Goal: Task Accomplishment & Management: Manage account settings

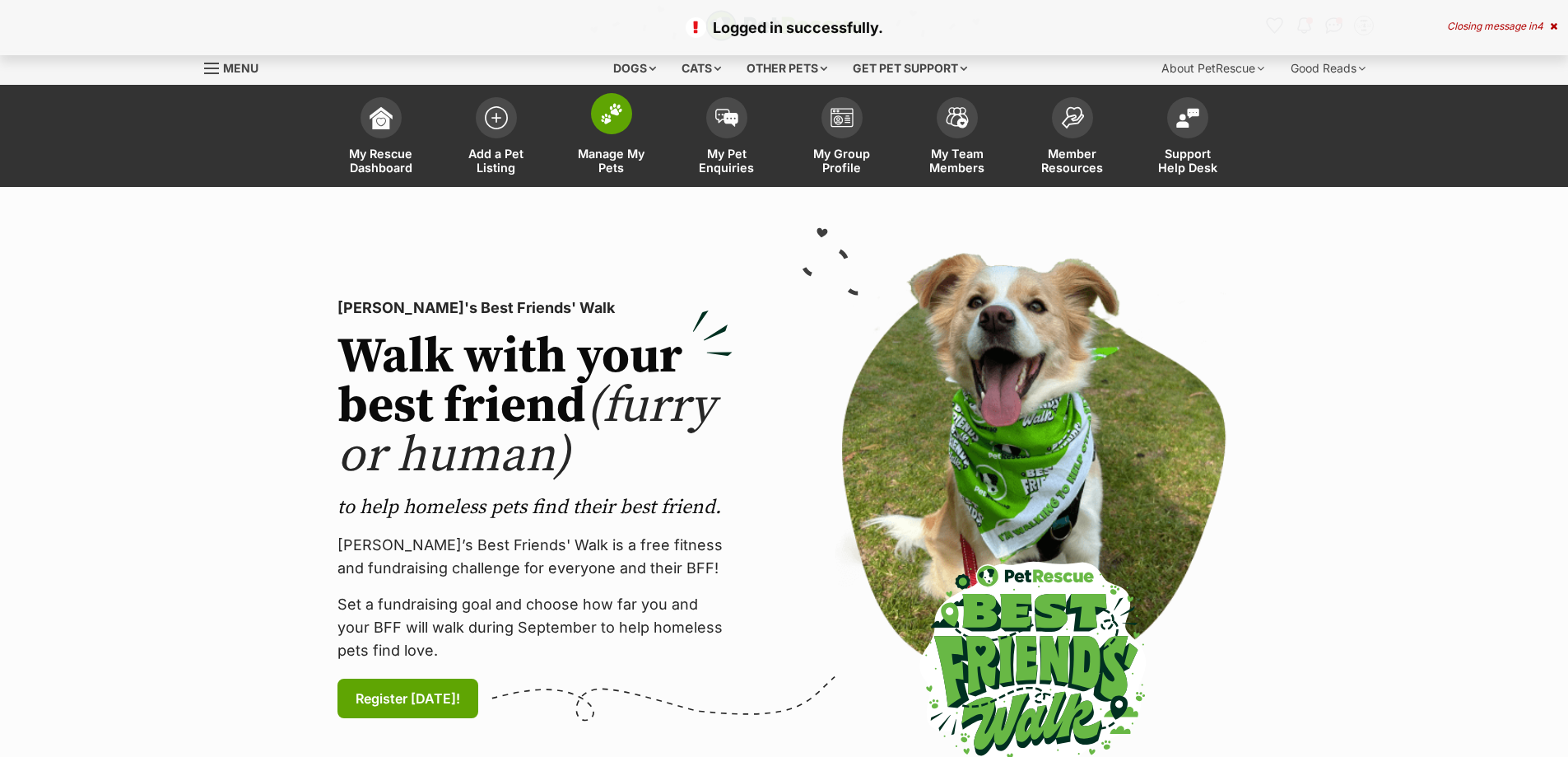
click at [609, 125] on span at bounding box center [611, 113] width 41 height 41
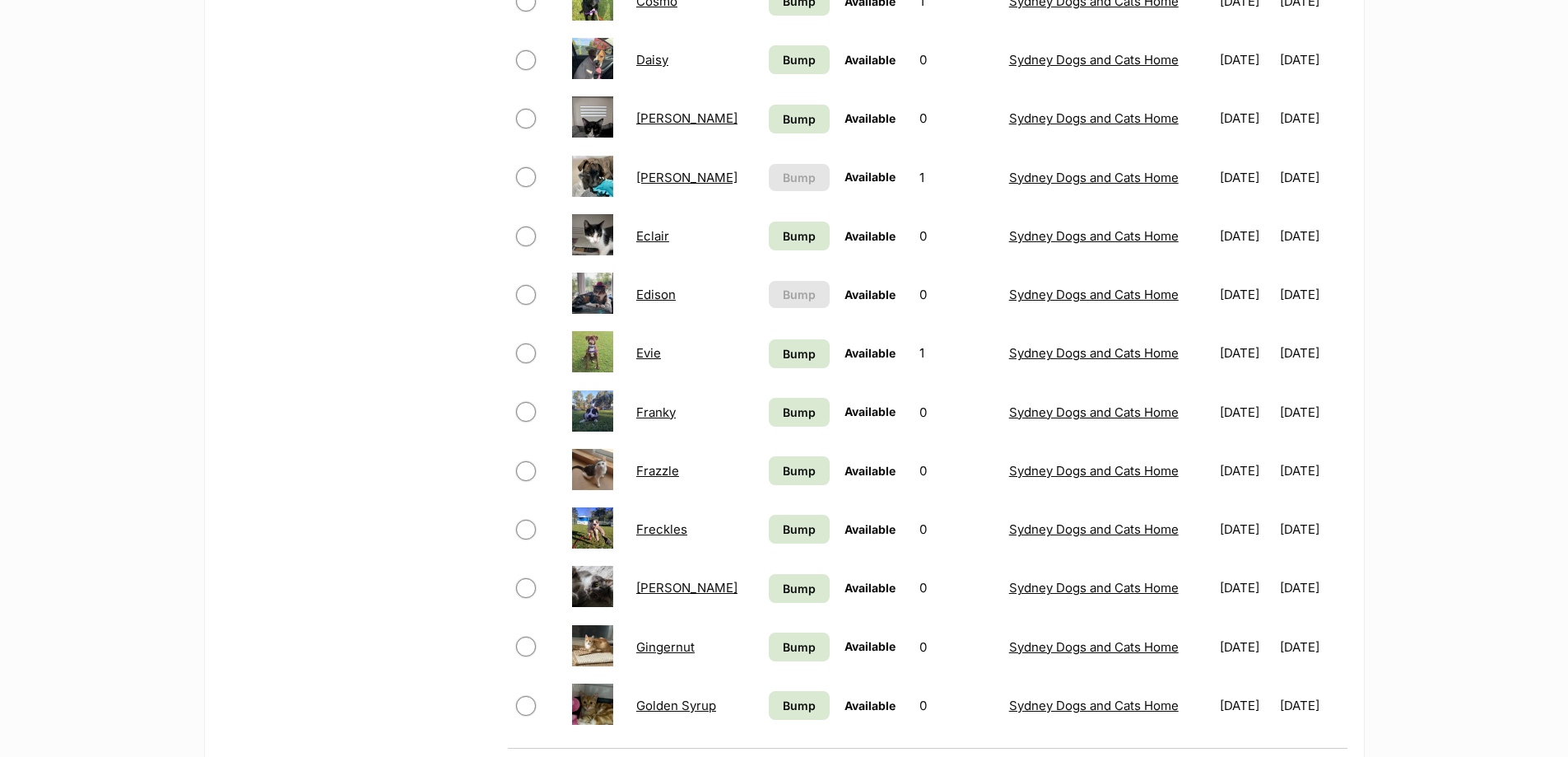
scroll to position [906, 0]
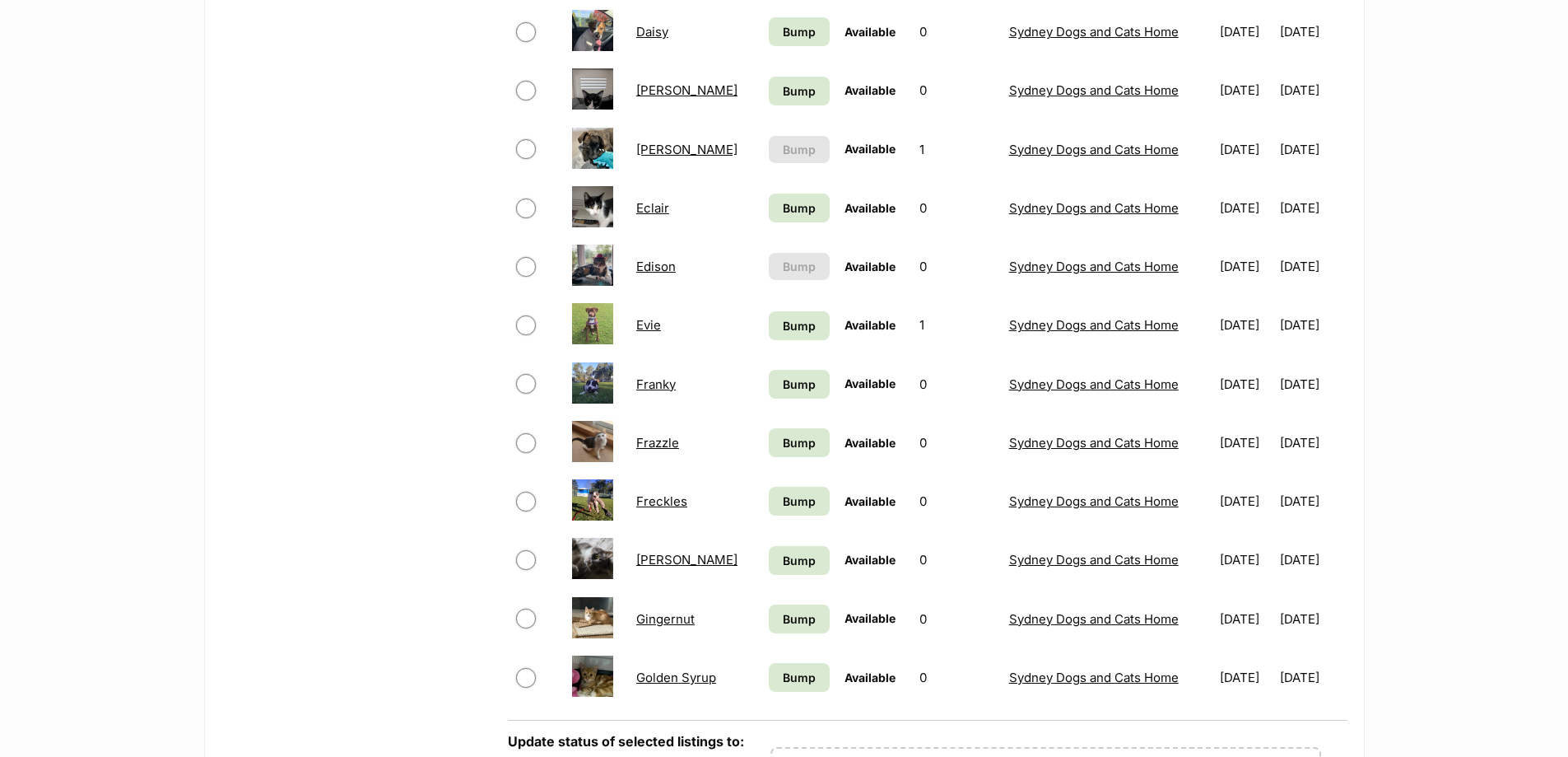
click at [675, 617] on link "Gingernut" at bounding box center [666, 619] width 59 height 16
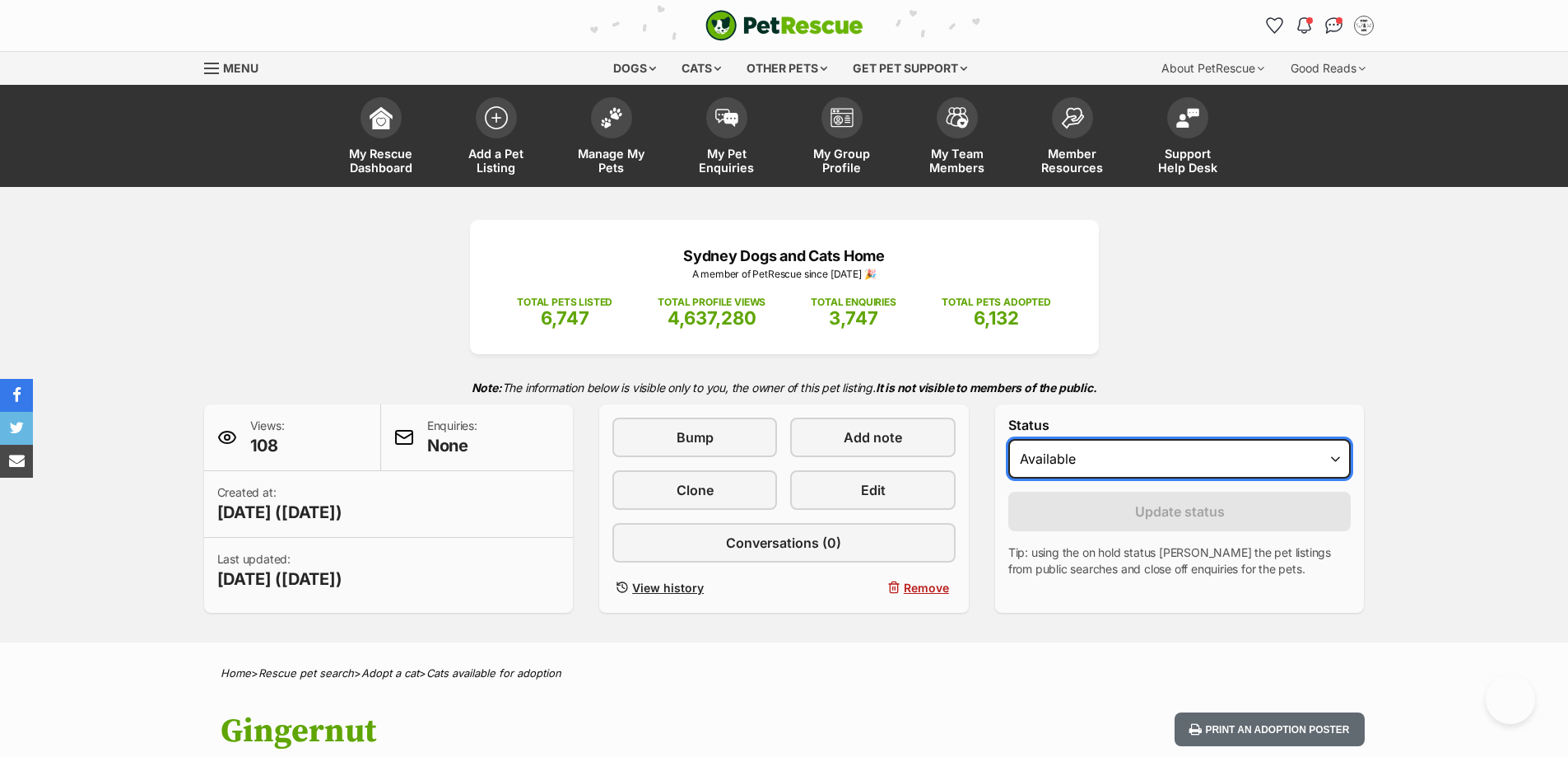
click at [1122, 459] on select "Draft Available On hold Adopted" at bounding box center [1180, 458] width 343 height 39
select select "rehomed"
click at [1009, 439] on select "Draft Available On hold Adopted" at bounding box center [1180, 458] width 343 height 39
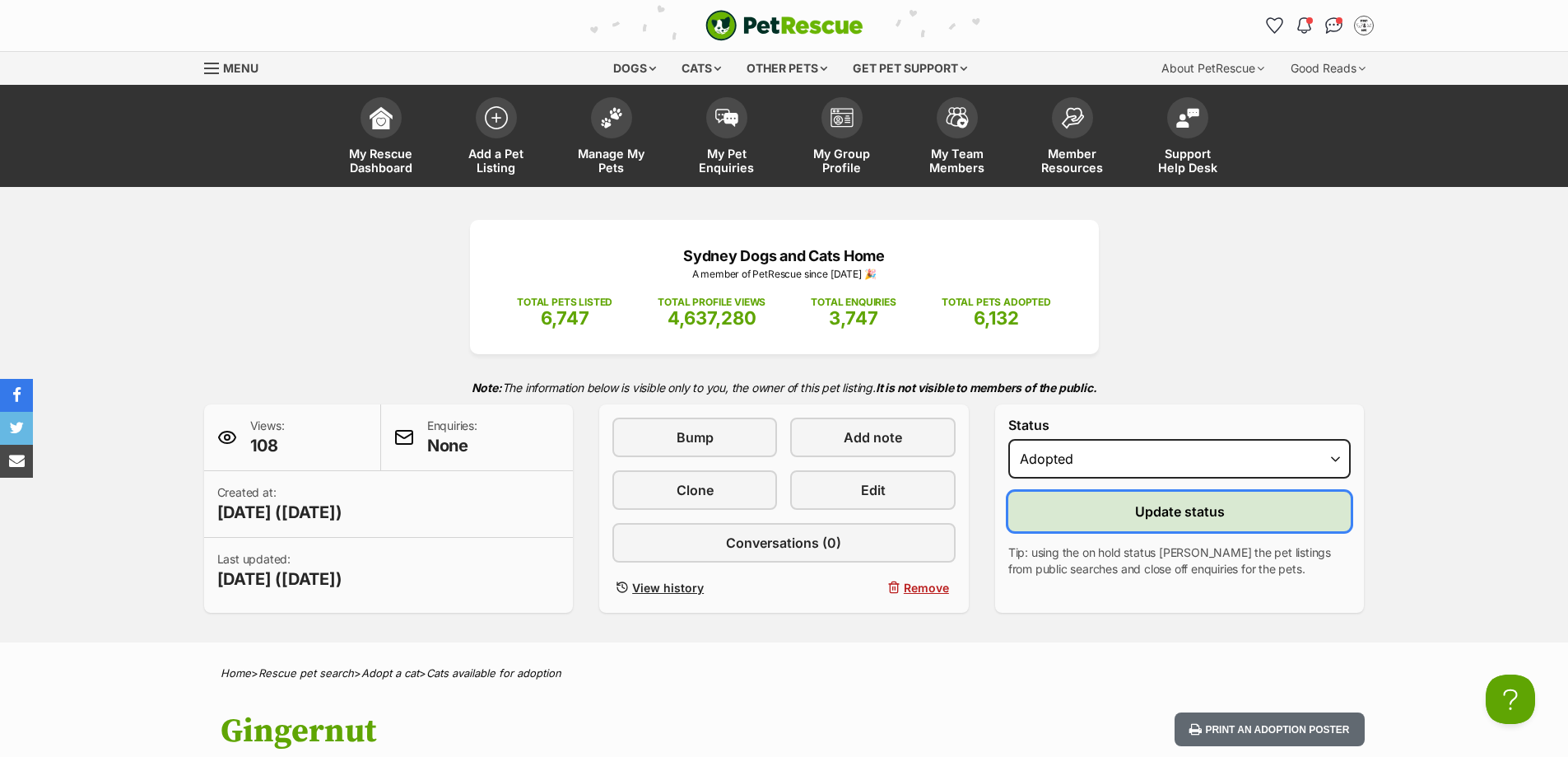
click at [1107, 517] on button "Update status" at bounding box center [1180, 511] width 343 height 39
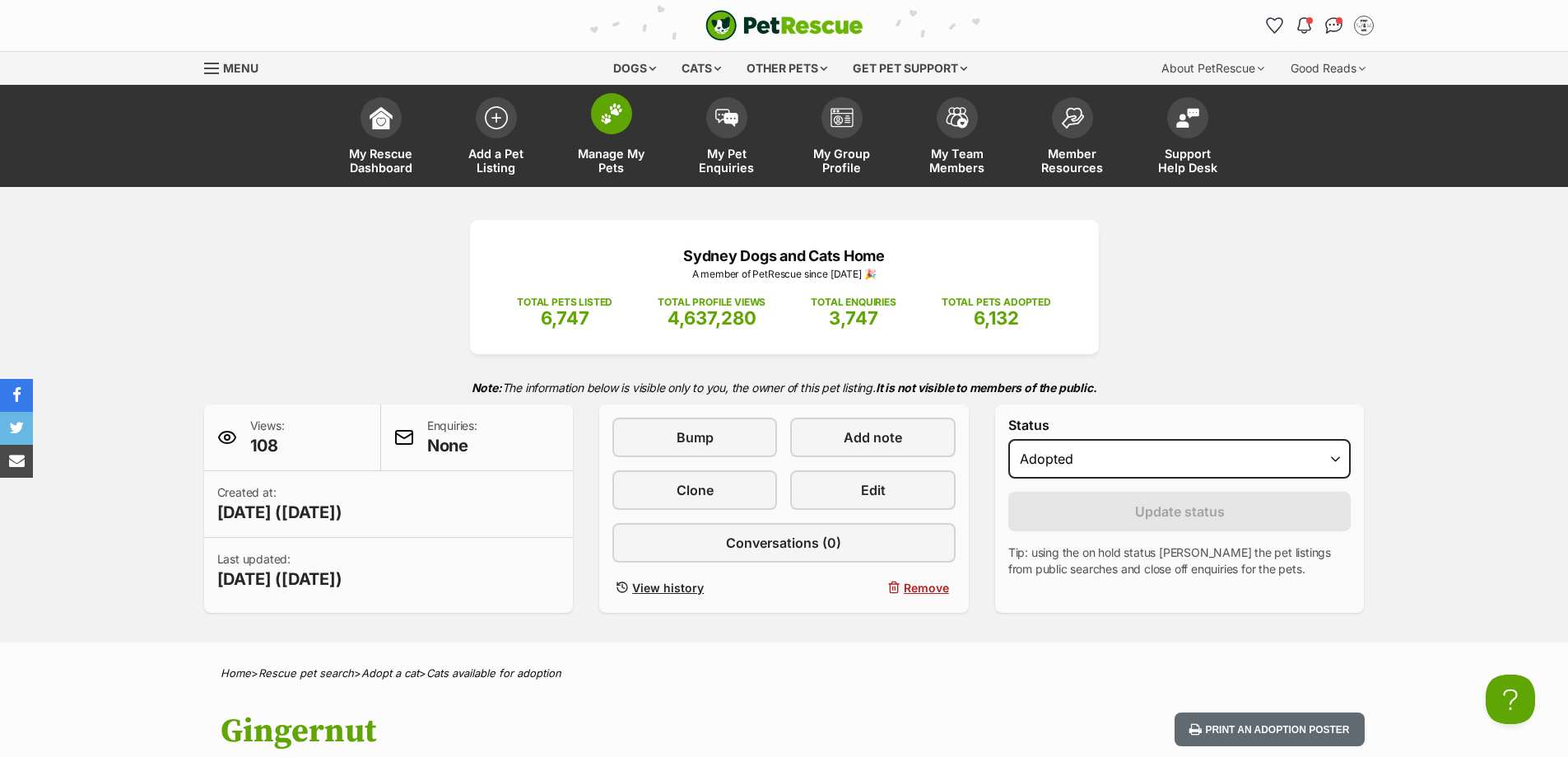
click at [602, 117] on img at bounding box center [612, 114] width 23 height 22
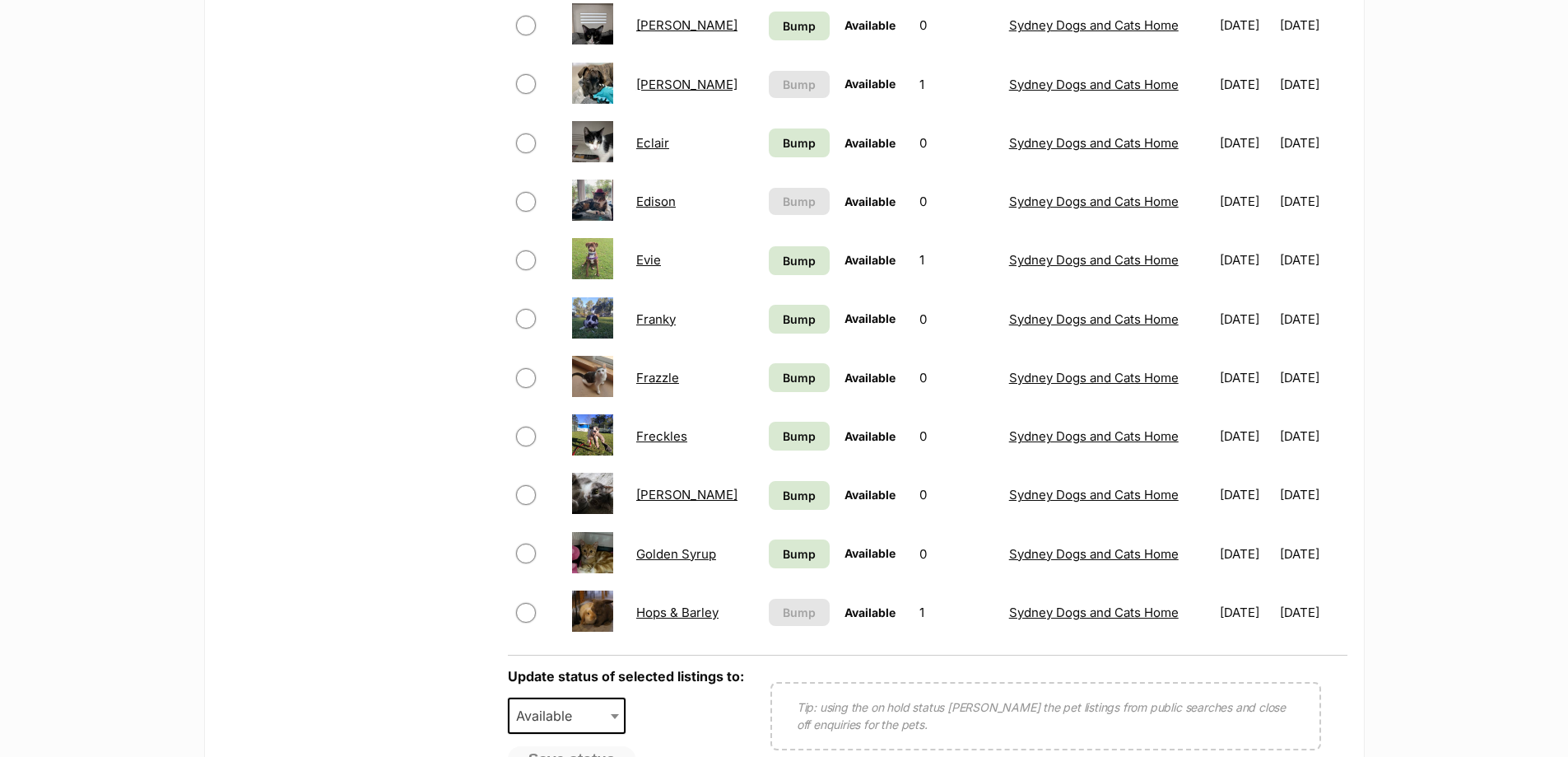
scroll to position [1070, 0]
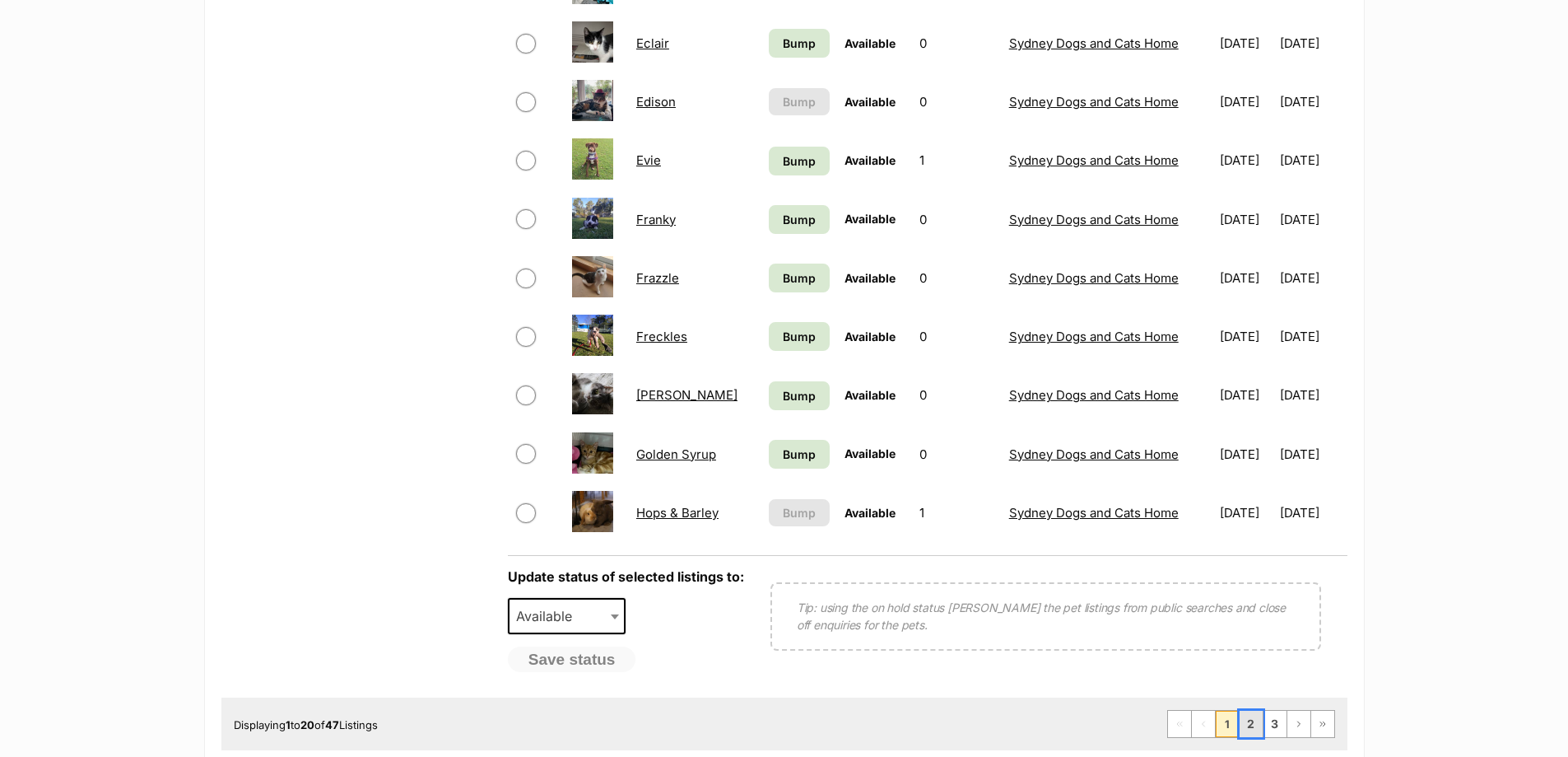
click at [1257, 729] on link "2" at bounding box center [1252, 724] width 23 height 26
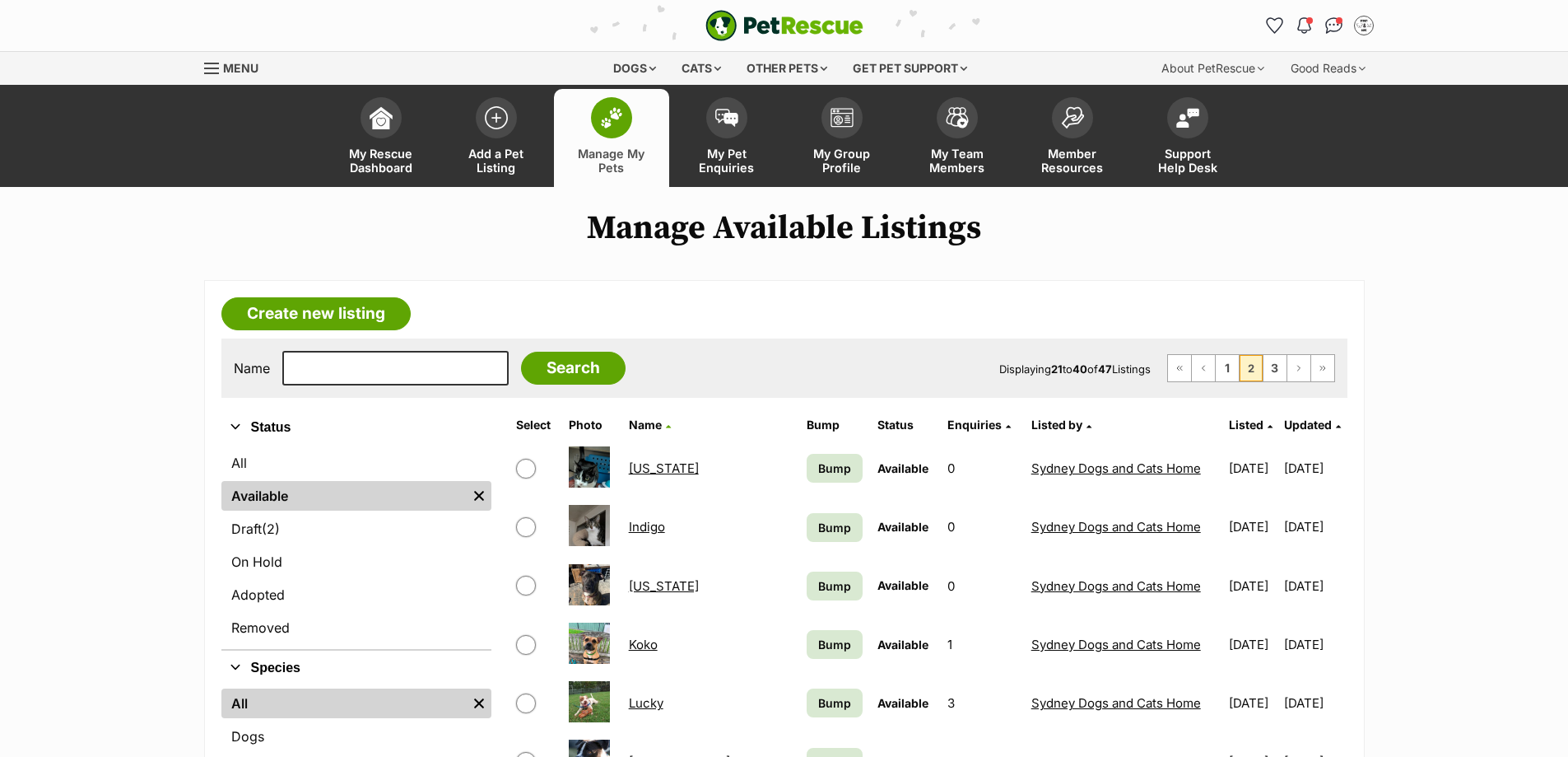
scroll to position [165, 0]
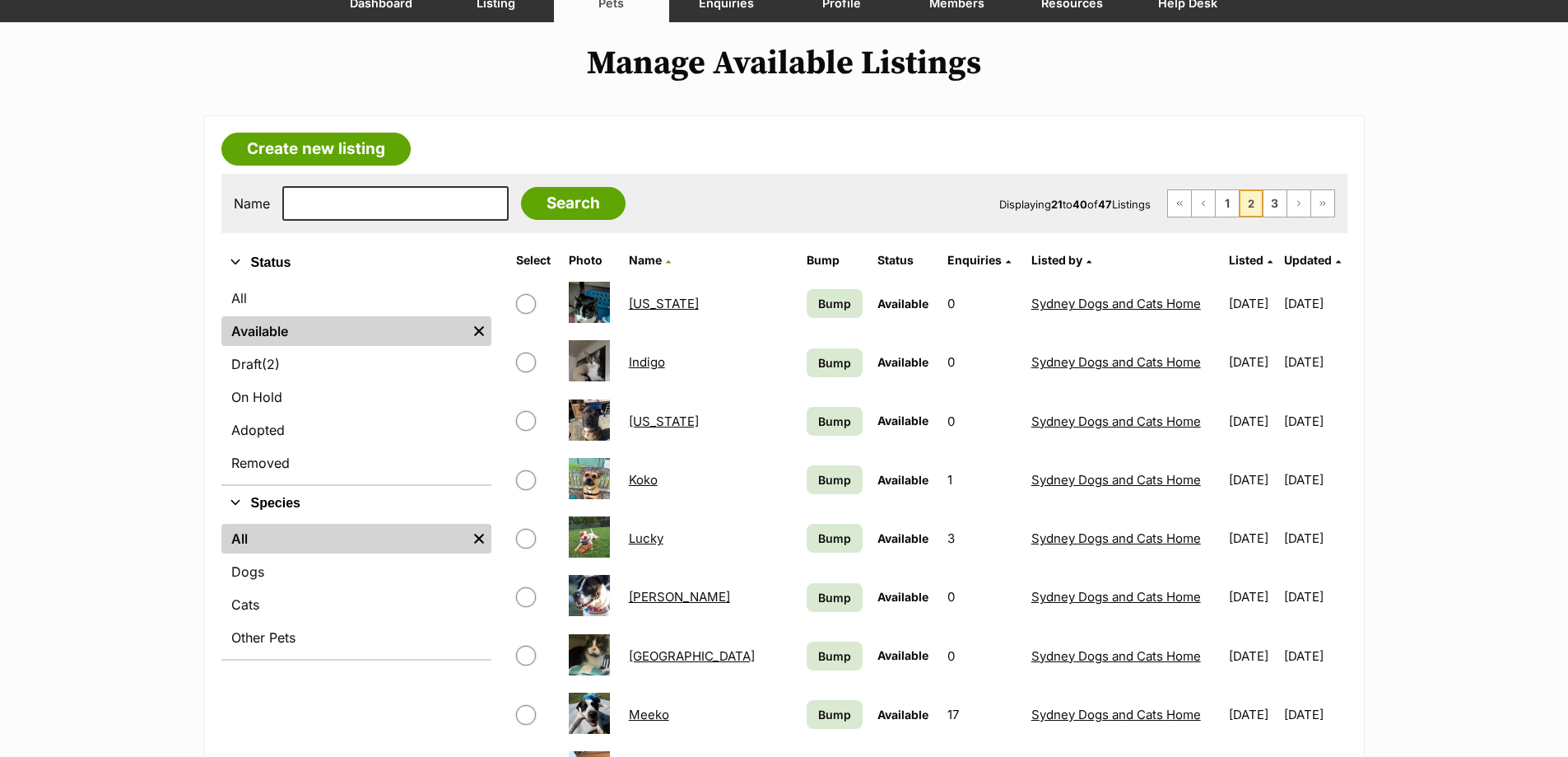
click at [642, 302] on link "Indiana" at bounding box center [664, 303] width 70 height 16
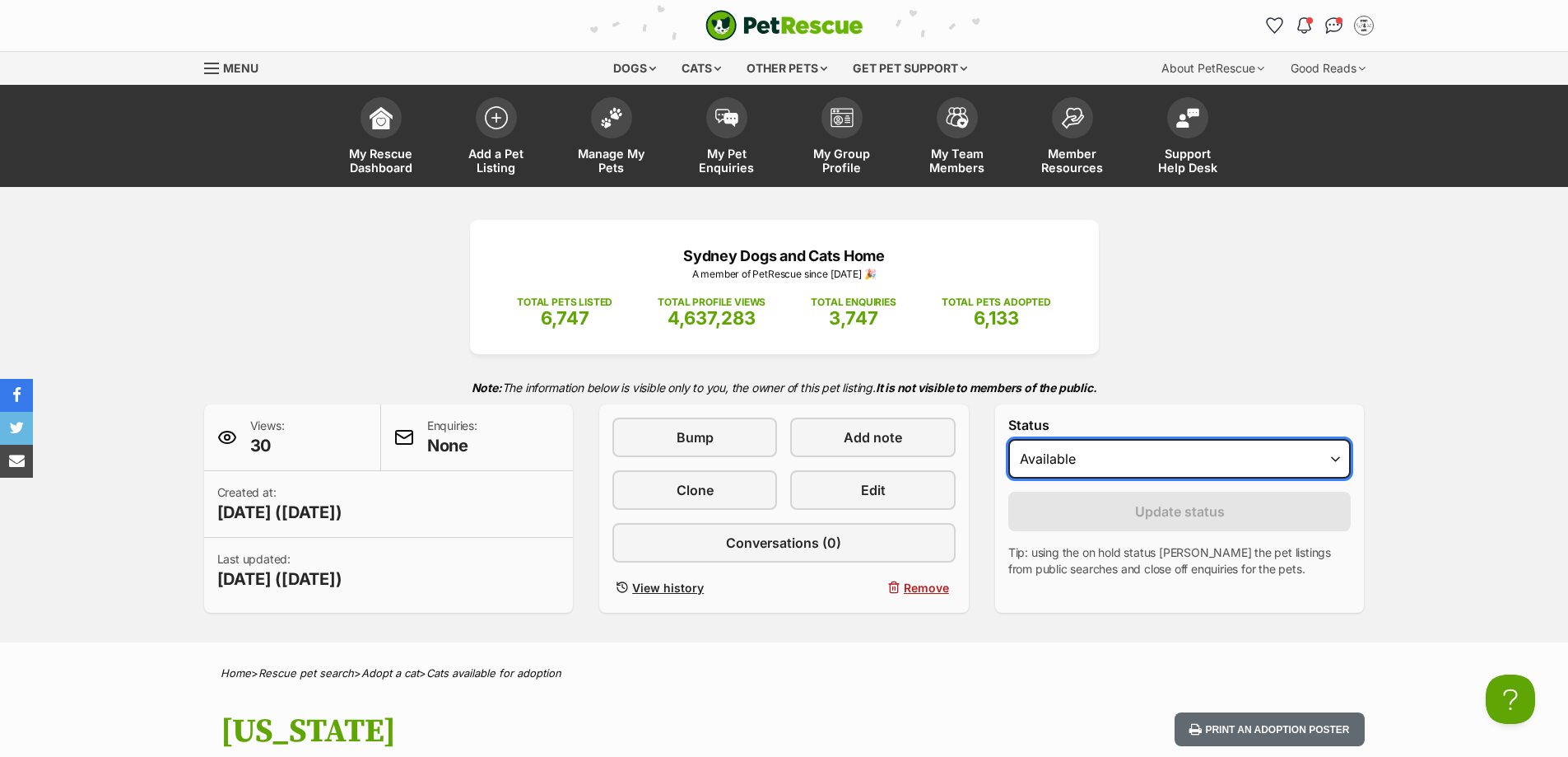
click at [1261, 448] on select "Draft Available On hold Adopted" at bounding box center [1180, 458] width 343 height 39
select select "rehomed"
click at [1009, 439] on select "Draft Available On hold Adopted" at bounding box center [1180, 458] width 343 height 39
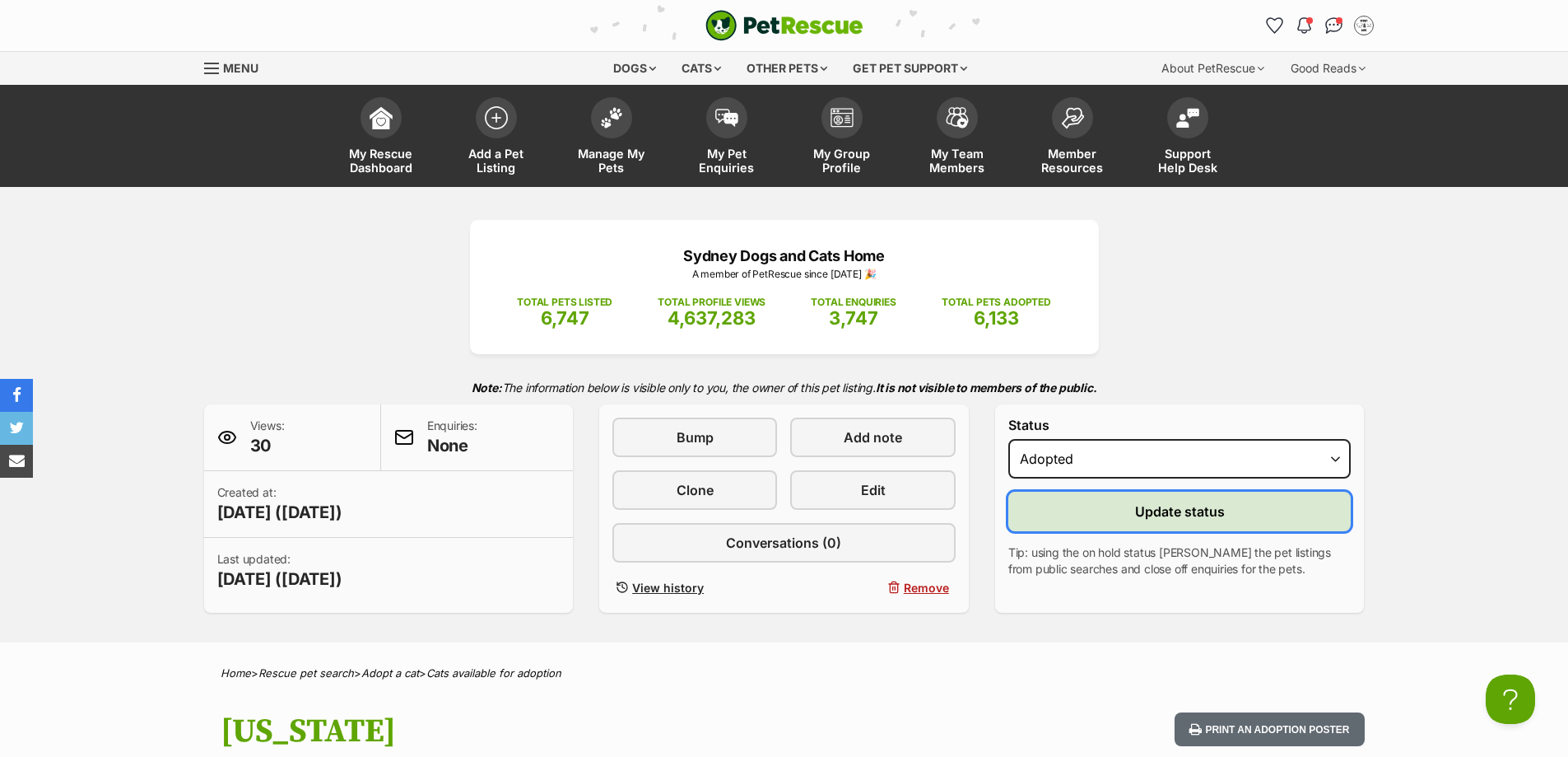
click at [1260, 526] on button "Update status" at bounding box center [1180, 511] width 343 height 39
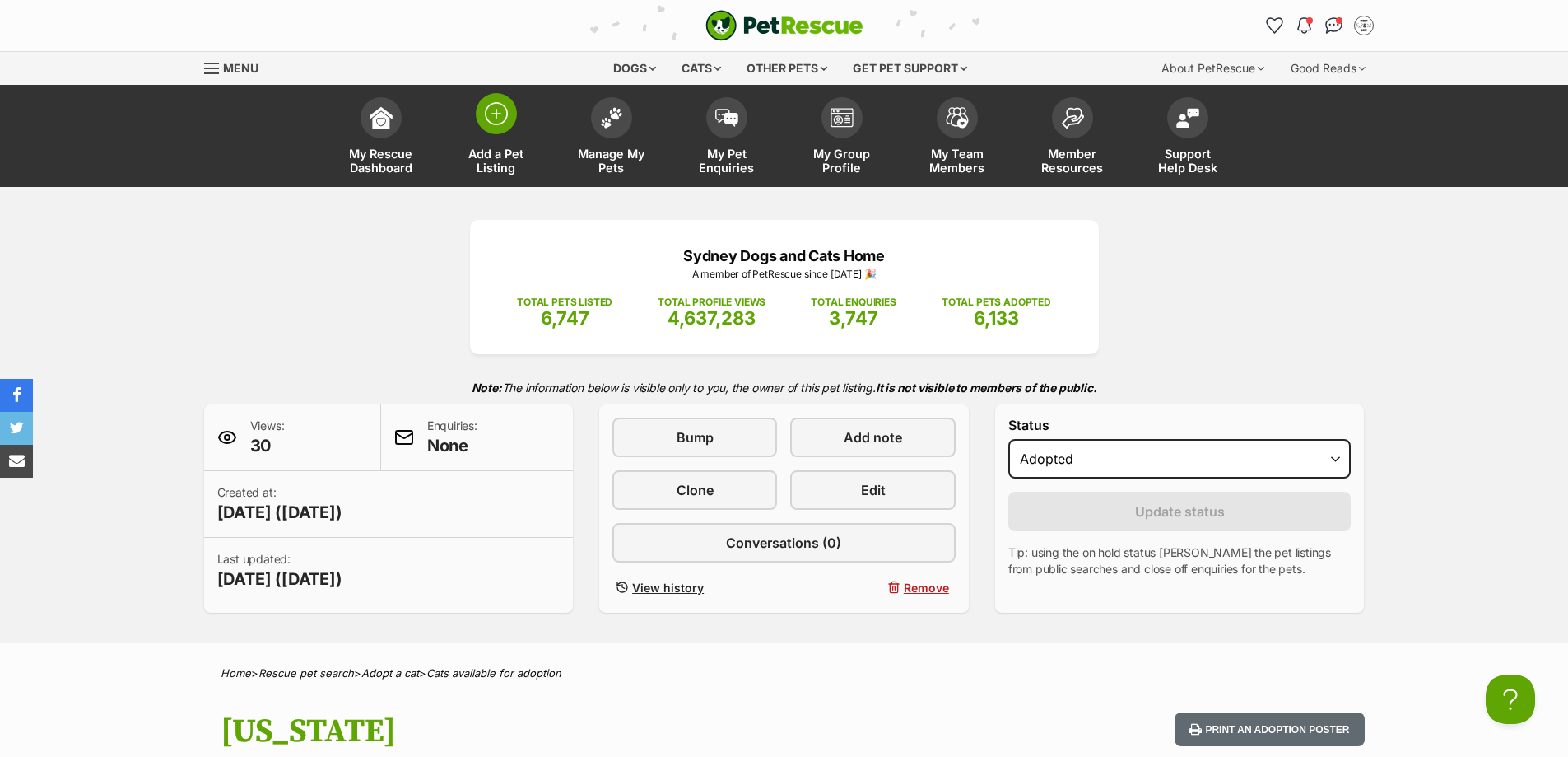
click at [504, 126] on span at bounding box center [496, 113] width 41 height 41
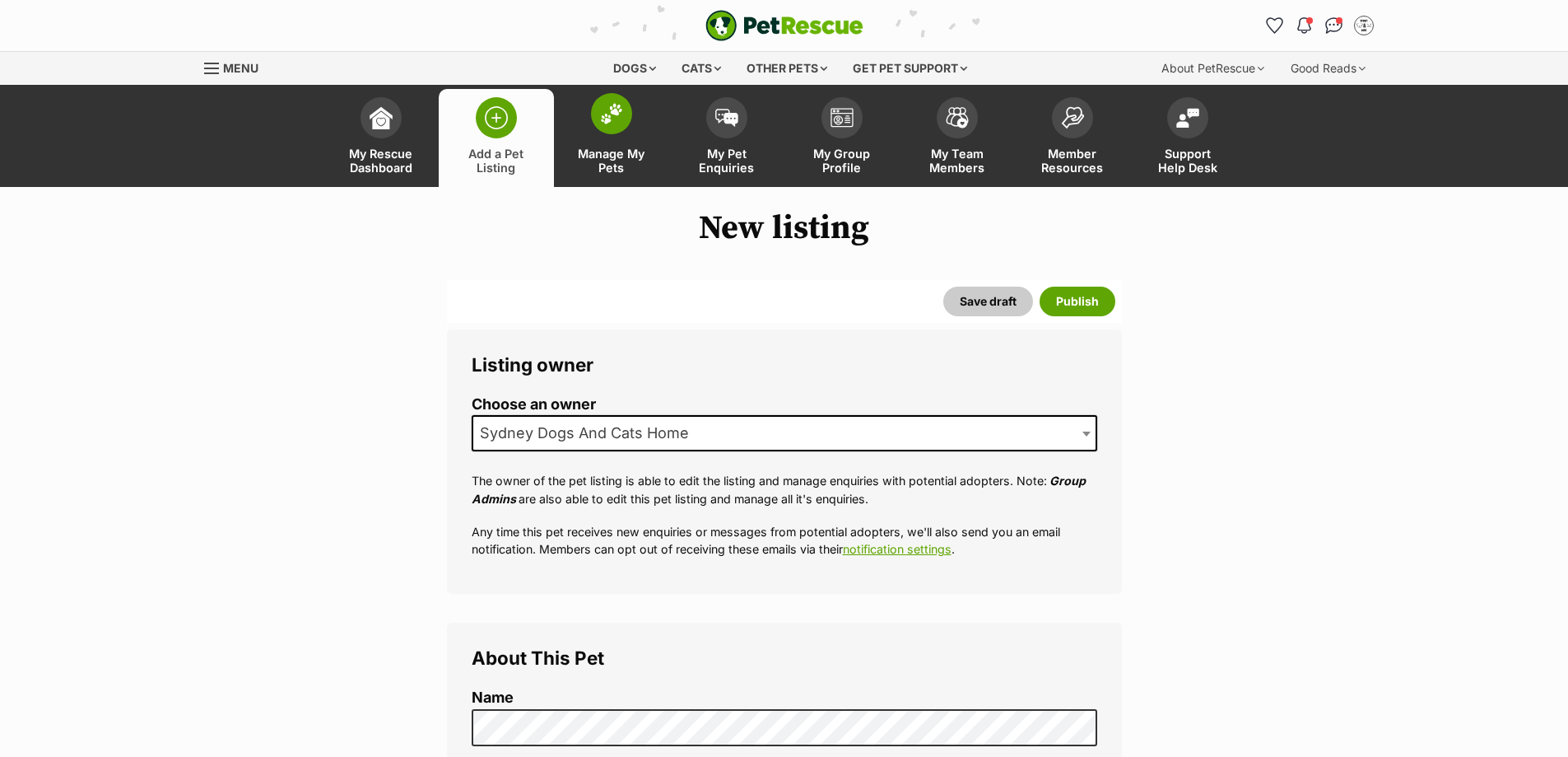
click at [597, 111] on span at bounding box center [611, 113] width 41 height 41
click at [628, 109] on span at bounding box center [611, 113] width 41 height 41
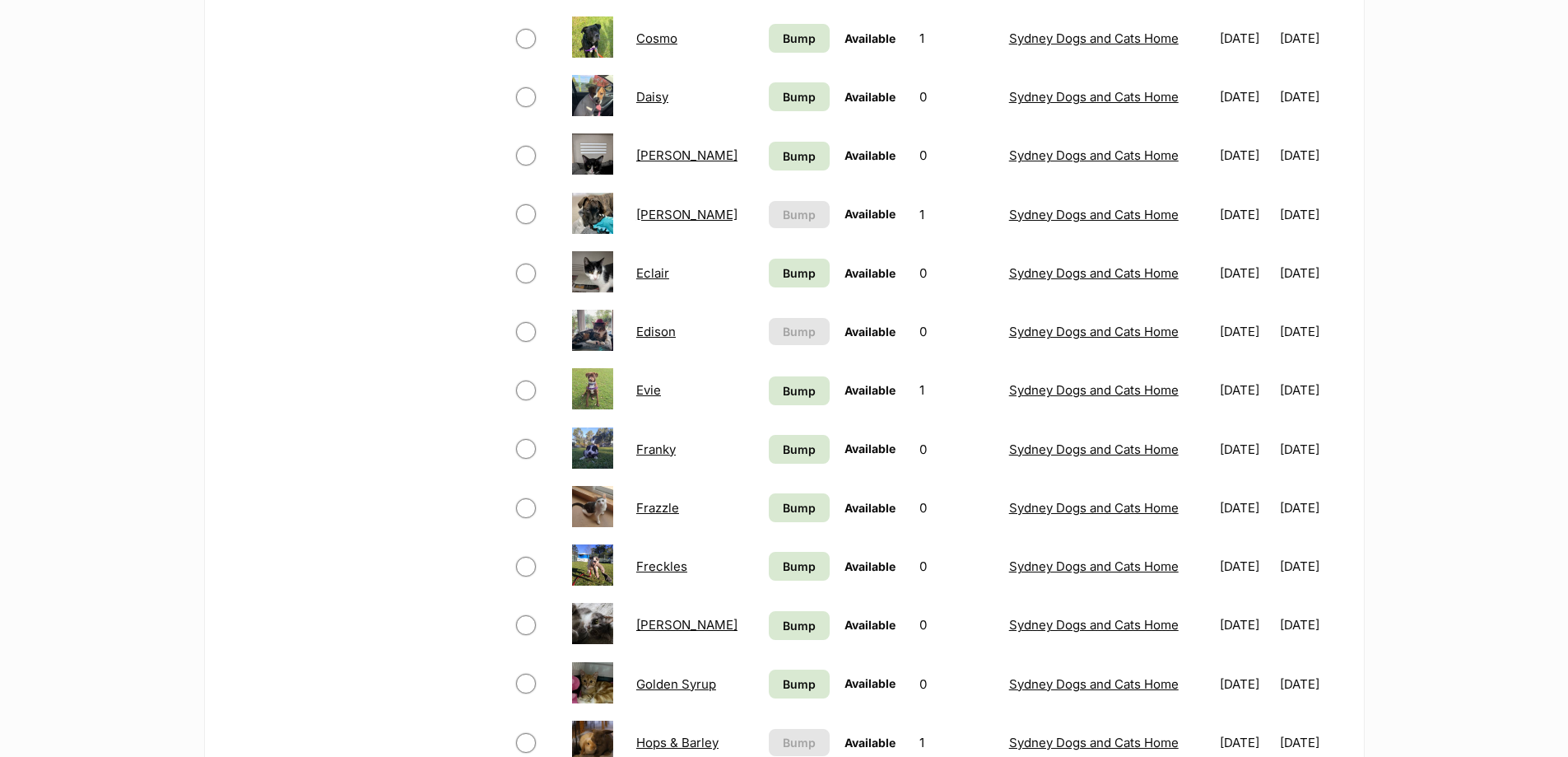
scroll to position [1153, 0]
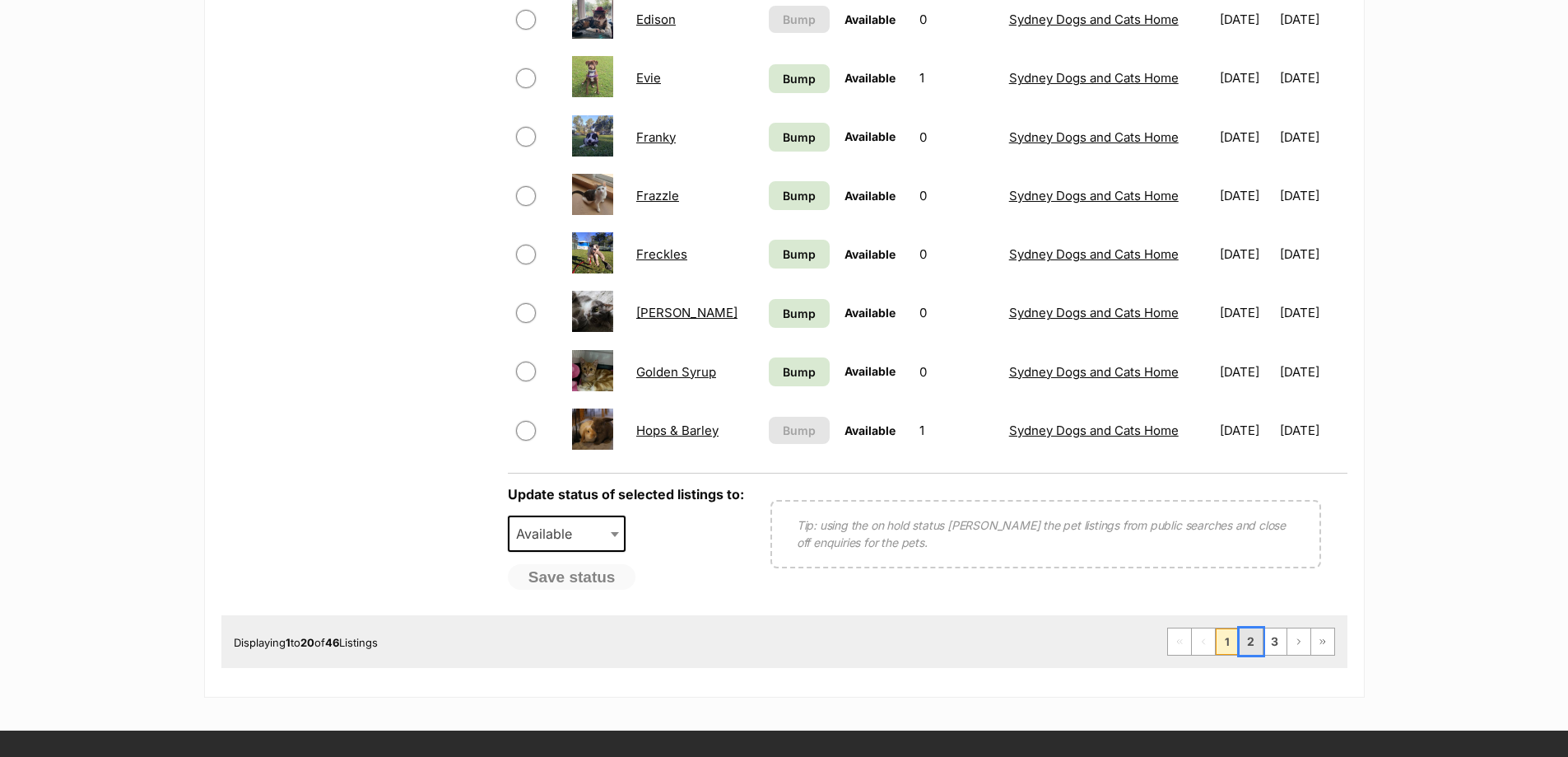
click at [1250, 645] on link "2" at bounding box center [1252, 641] width 23 height 26
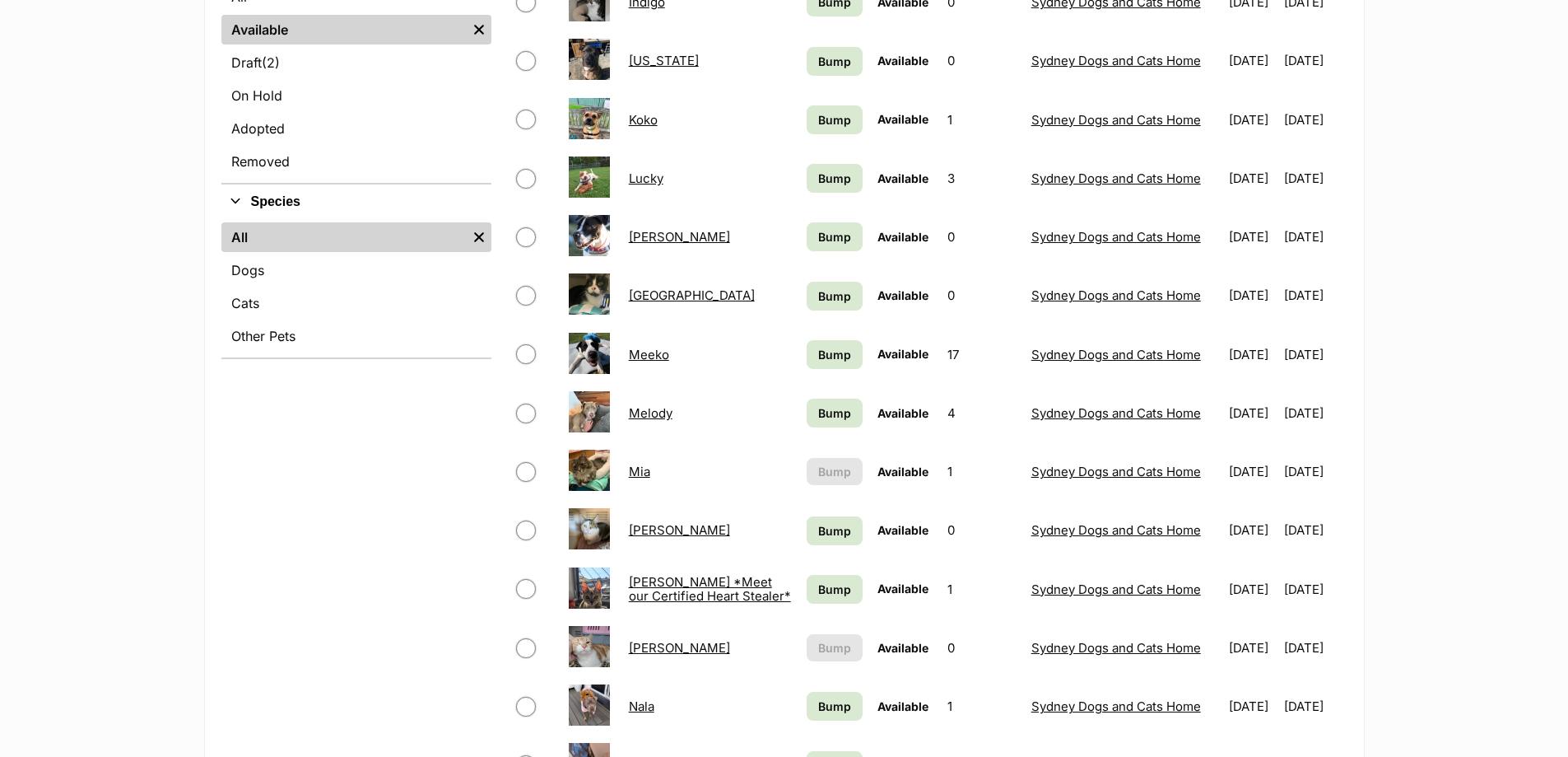
scroll to position [494, 0]
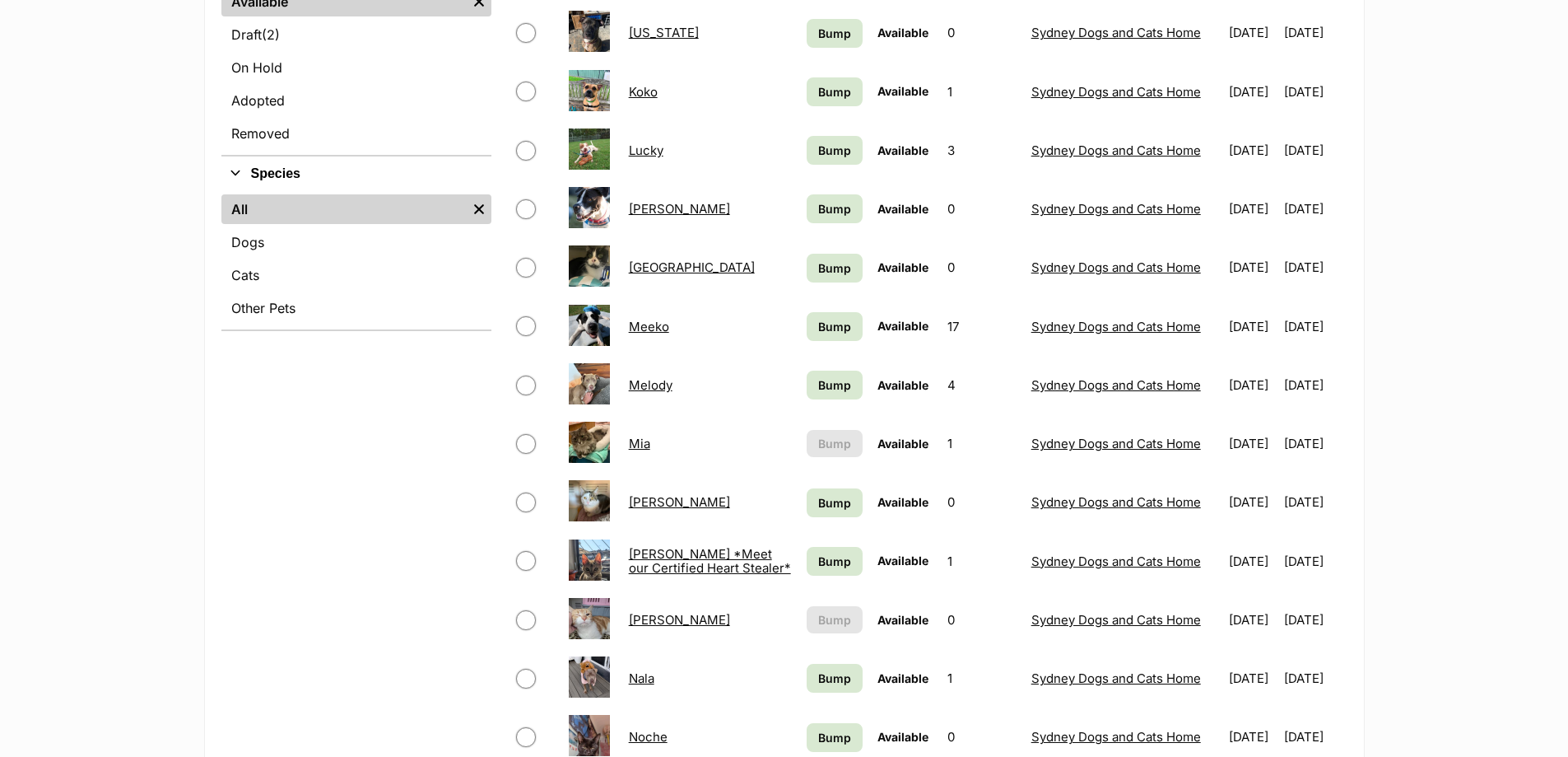
click at [645, 502] on link "Mimi" at bounding box center [679, 502] width 101 height 16
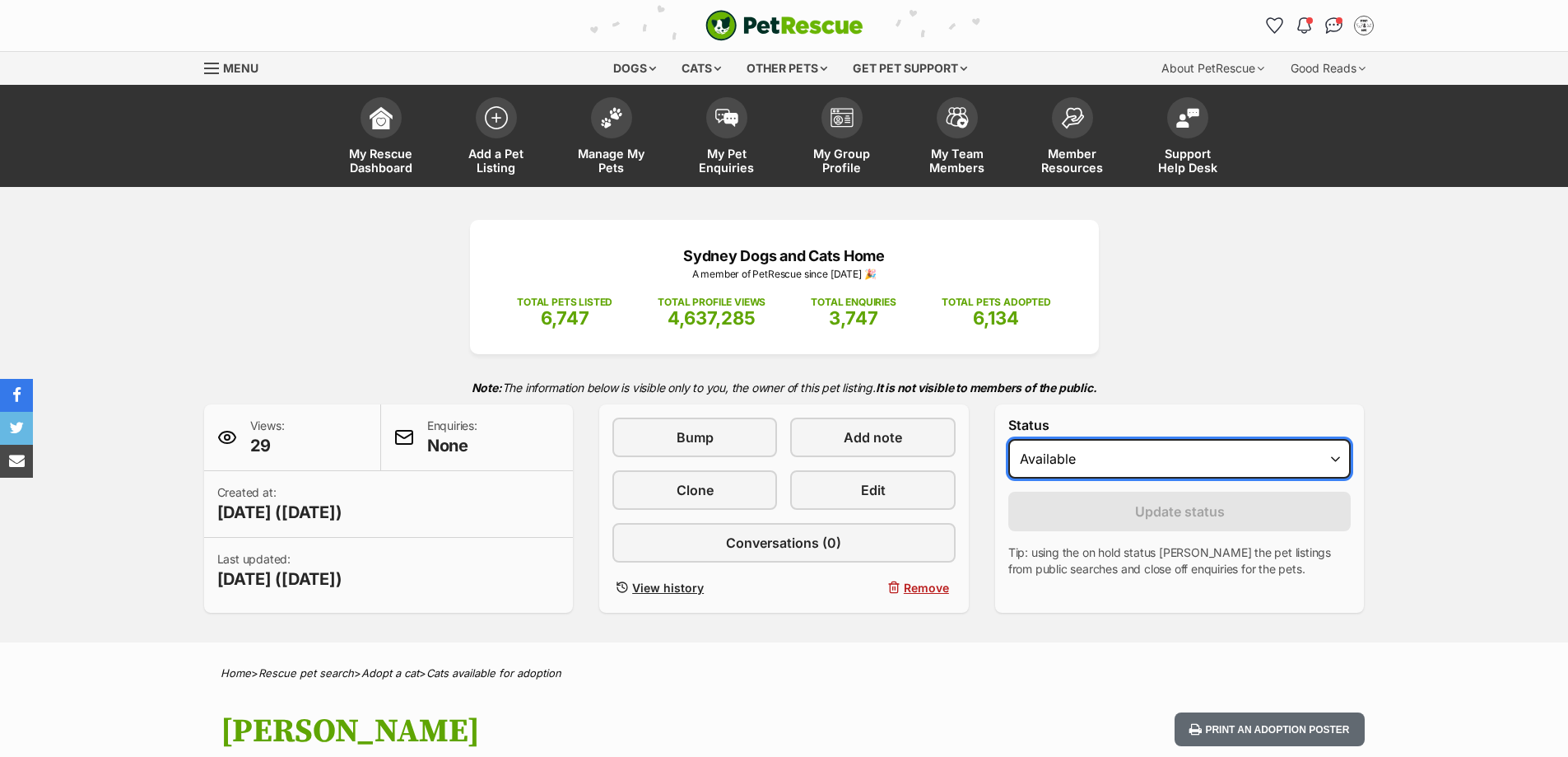
click at [1226, 453] on select "Draft Available On hold Adopted" at bounding box center [1180, 458] width 343 height 39
select select "rehomed"
click at [1009, 439] on select "Draft Available On hold Adopted" at bounding box center [1180, 458] width 343 height 39
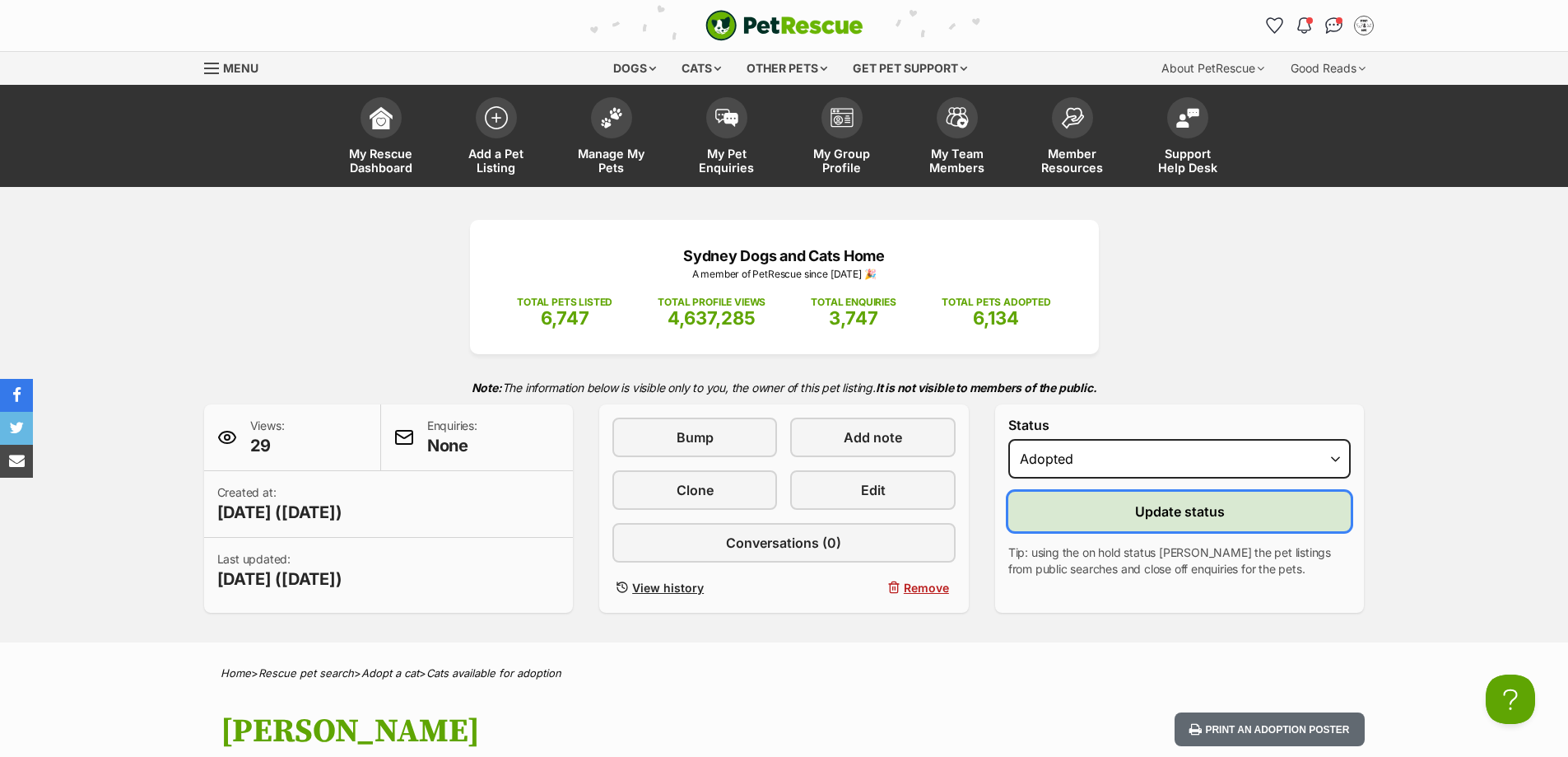
click at [1171, 517] on span "Update status" at bounding box center [1180, 512] width 90 height 20
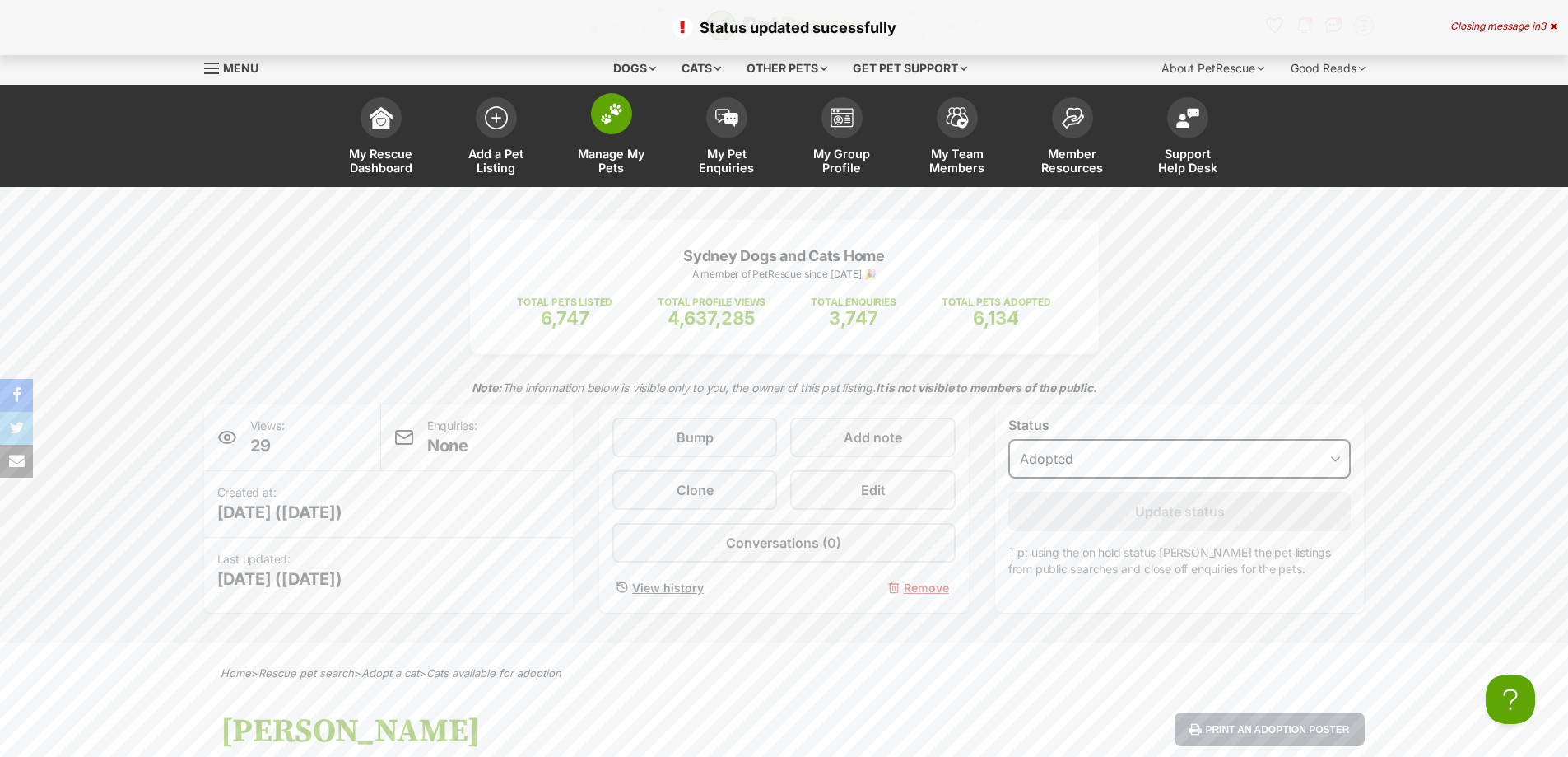
click at [619, 121] on img at bounding box center [612, 114] width 23 height 22
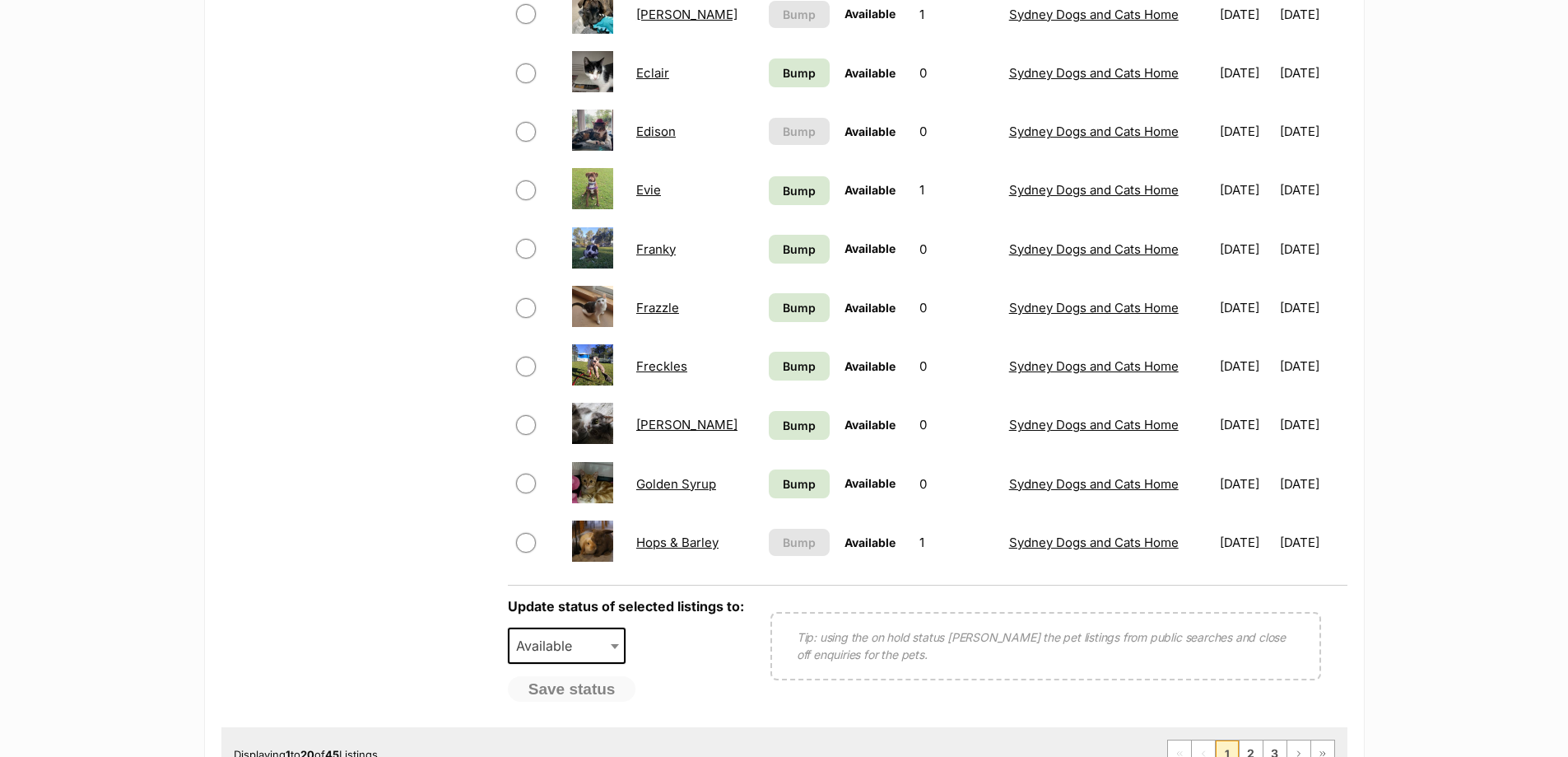
scroll to position [1070, 0]
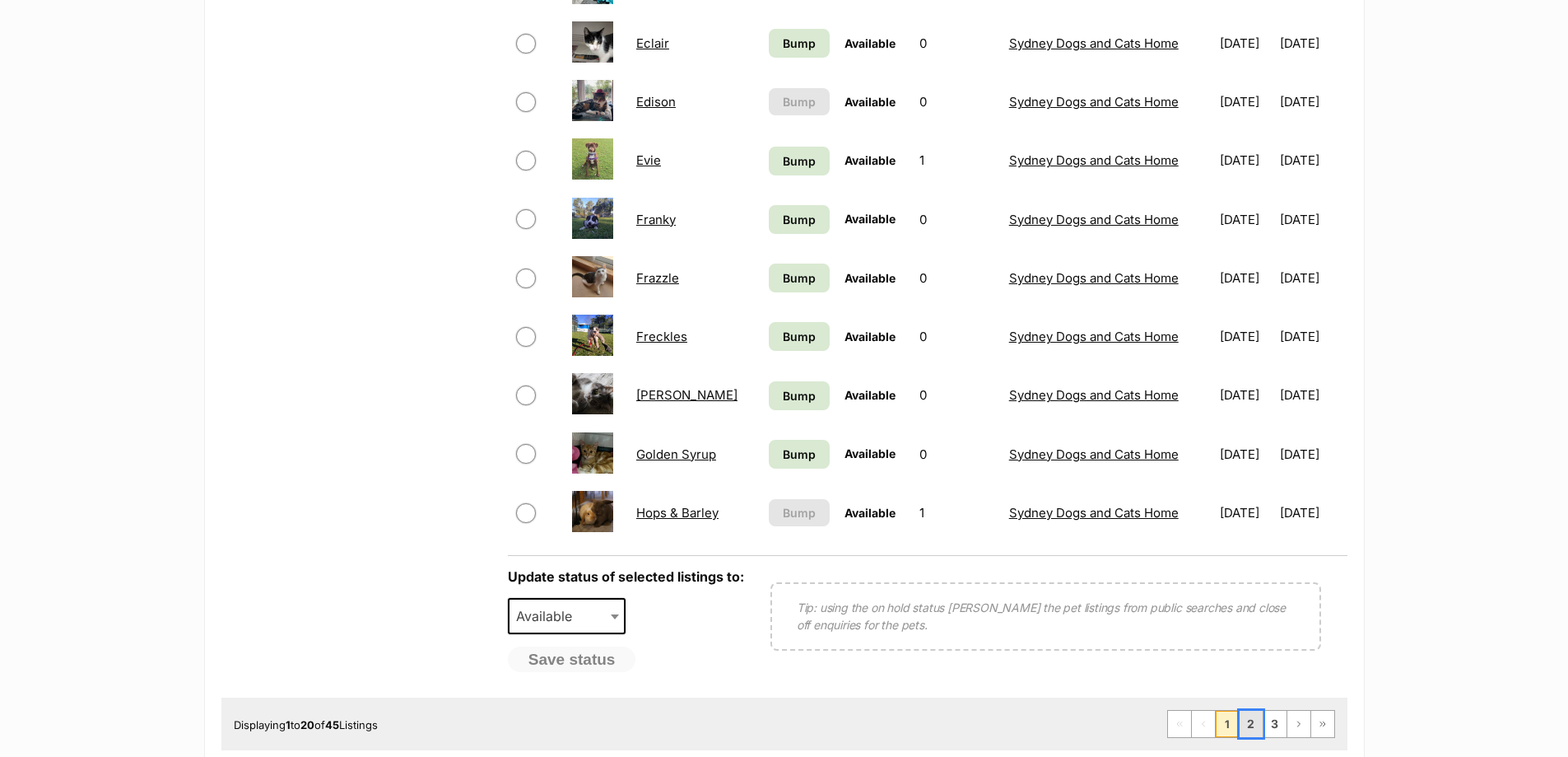
click at [1253, 733] on link "2" at bounding box center [1252, 724] width 23 height 26
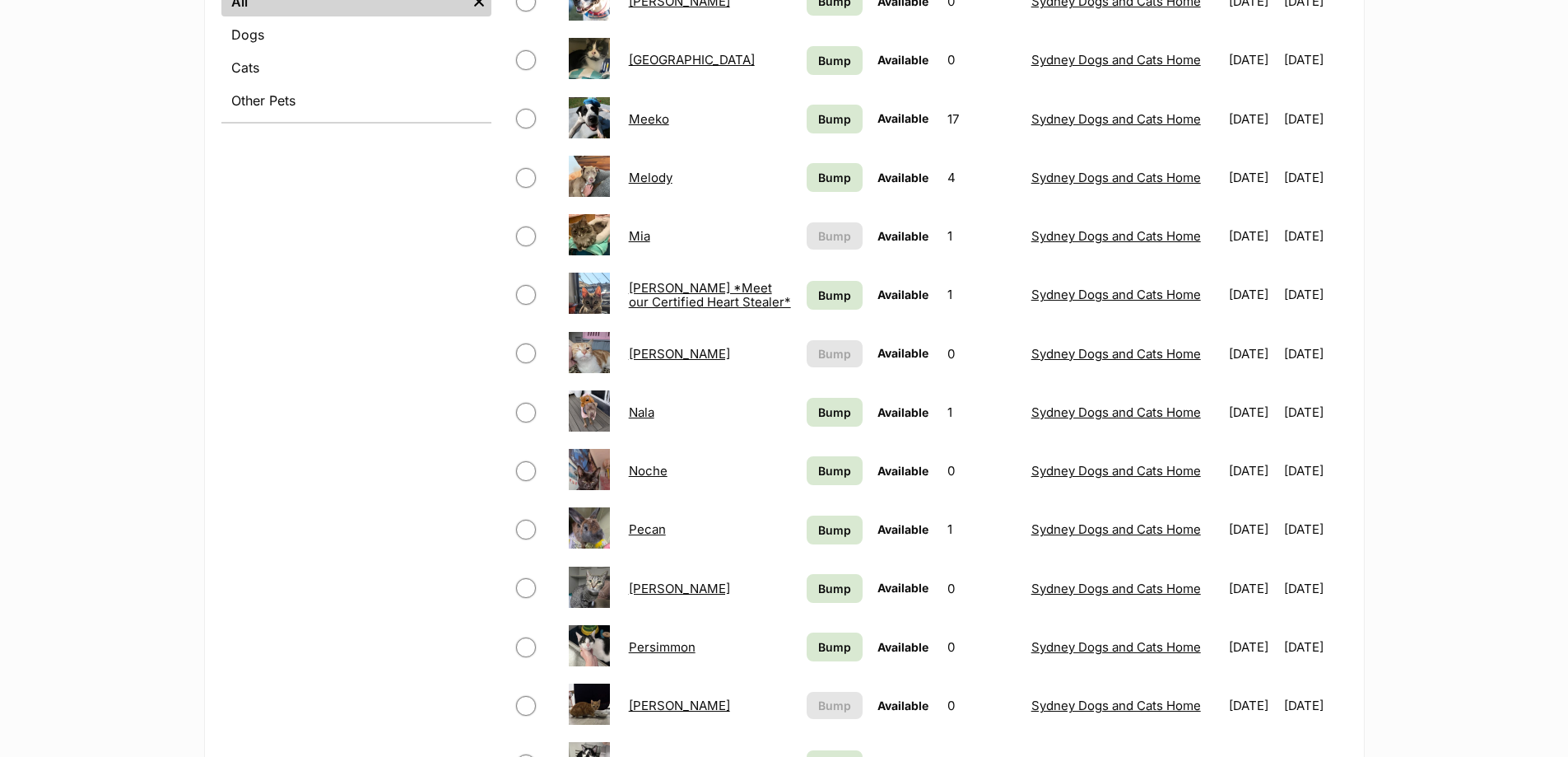
scroll to position [741, 0]
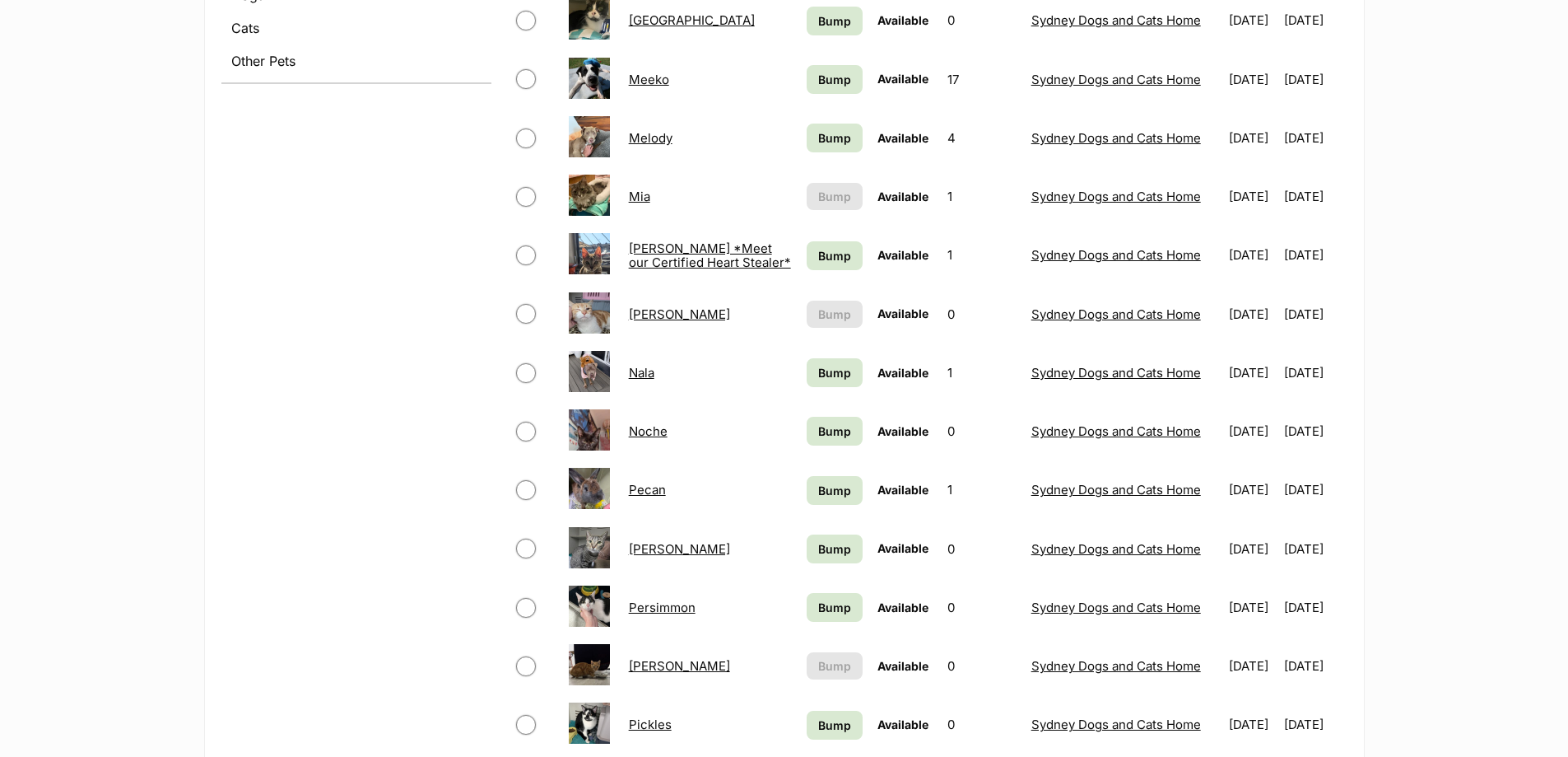
click at [640, 433] on link "Noche" at bounding box center [648, 430] width 39 height 16
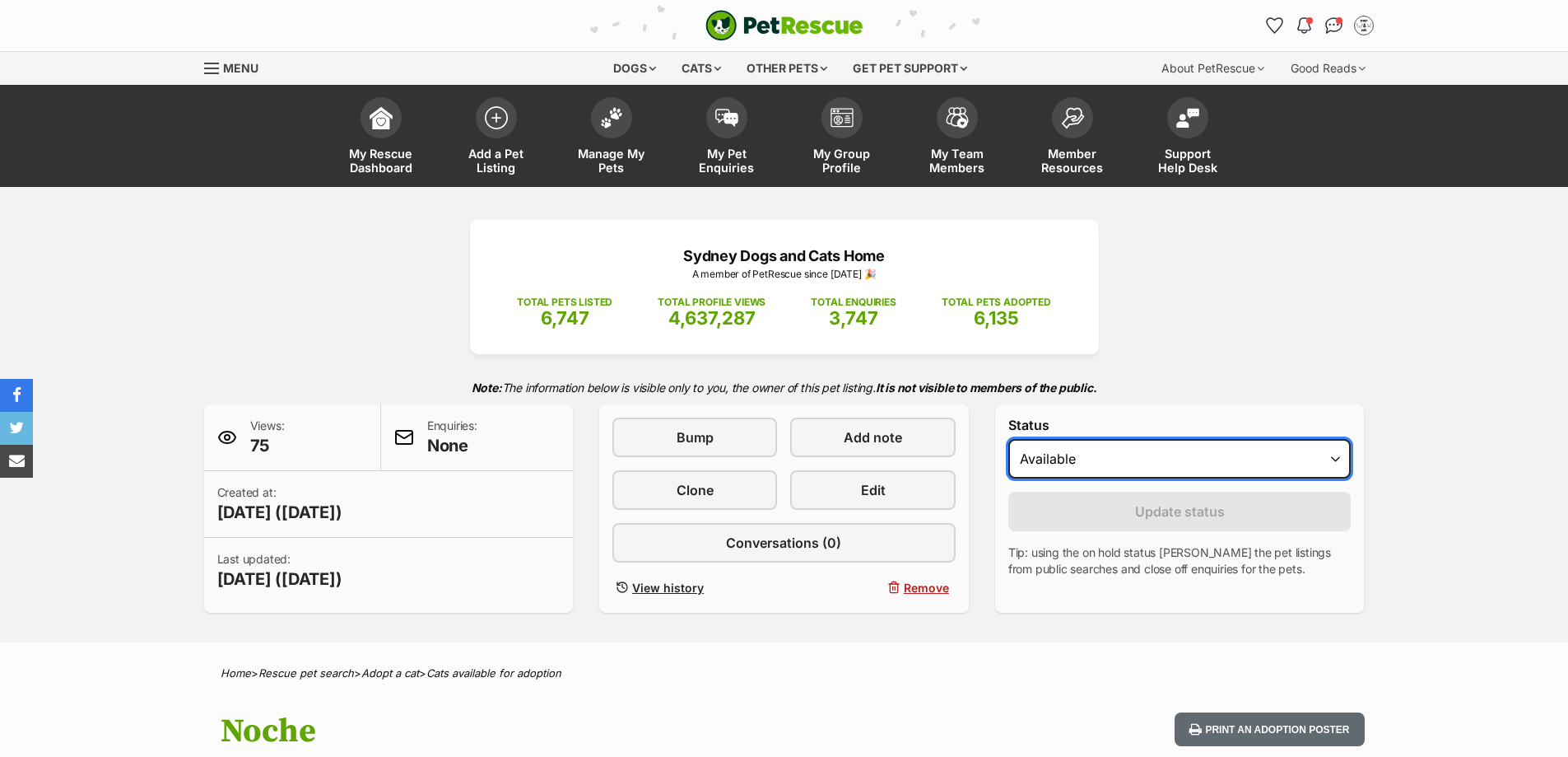
click at [1154, 460] on select "Draft Available On hold Adopted" at bounding box center [1180, 458] width 343 height 39
select select "rehomed"
click at [1009, 439] on select "Draft Available On hold Adopted" at bounding box center [1180, 458] width 343 height 39
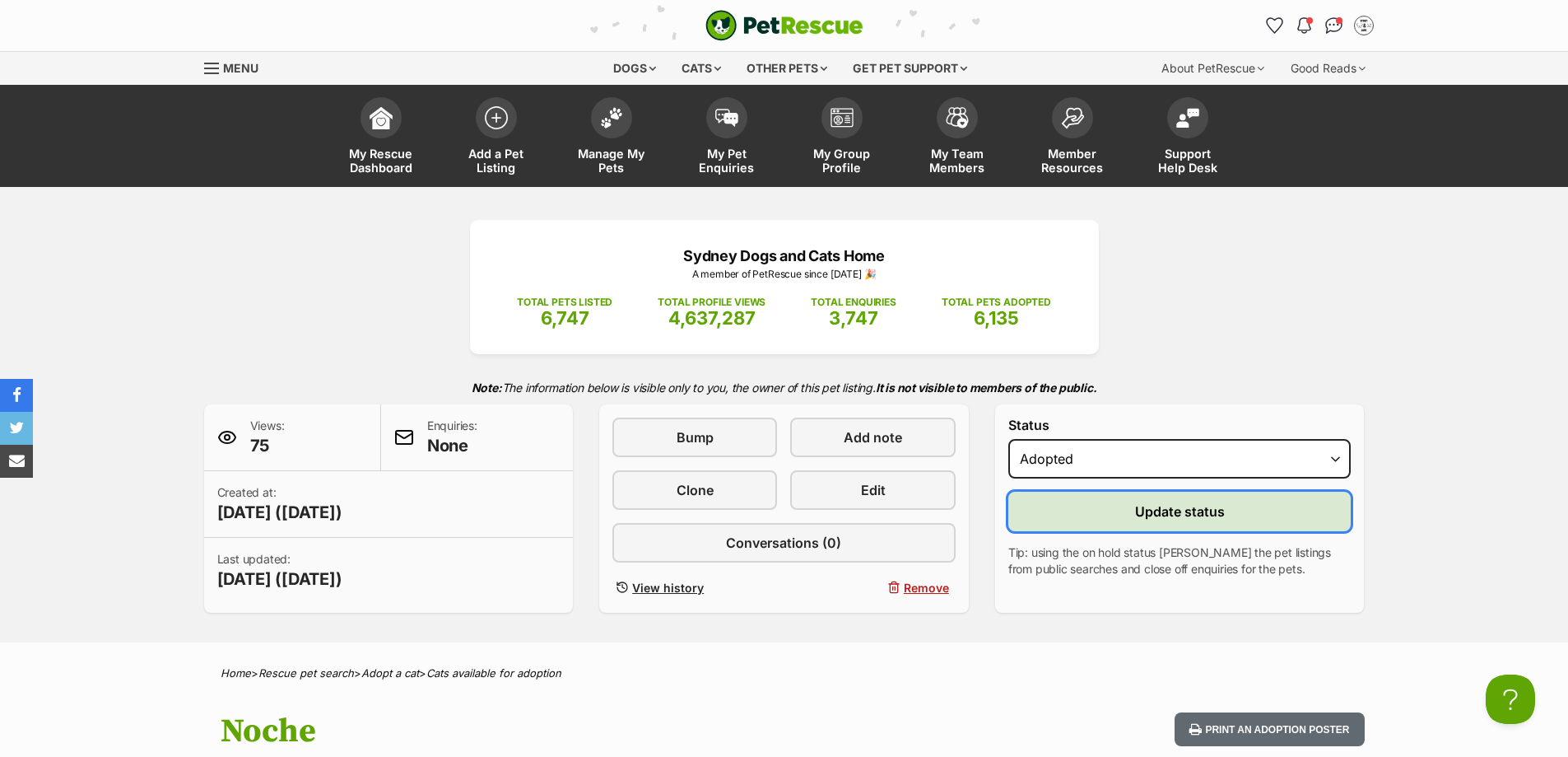
click at [1123, 506] on button "Update status" at bounding box center [1180, 511] width 343 height 39
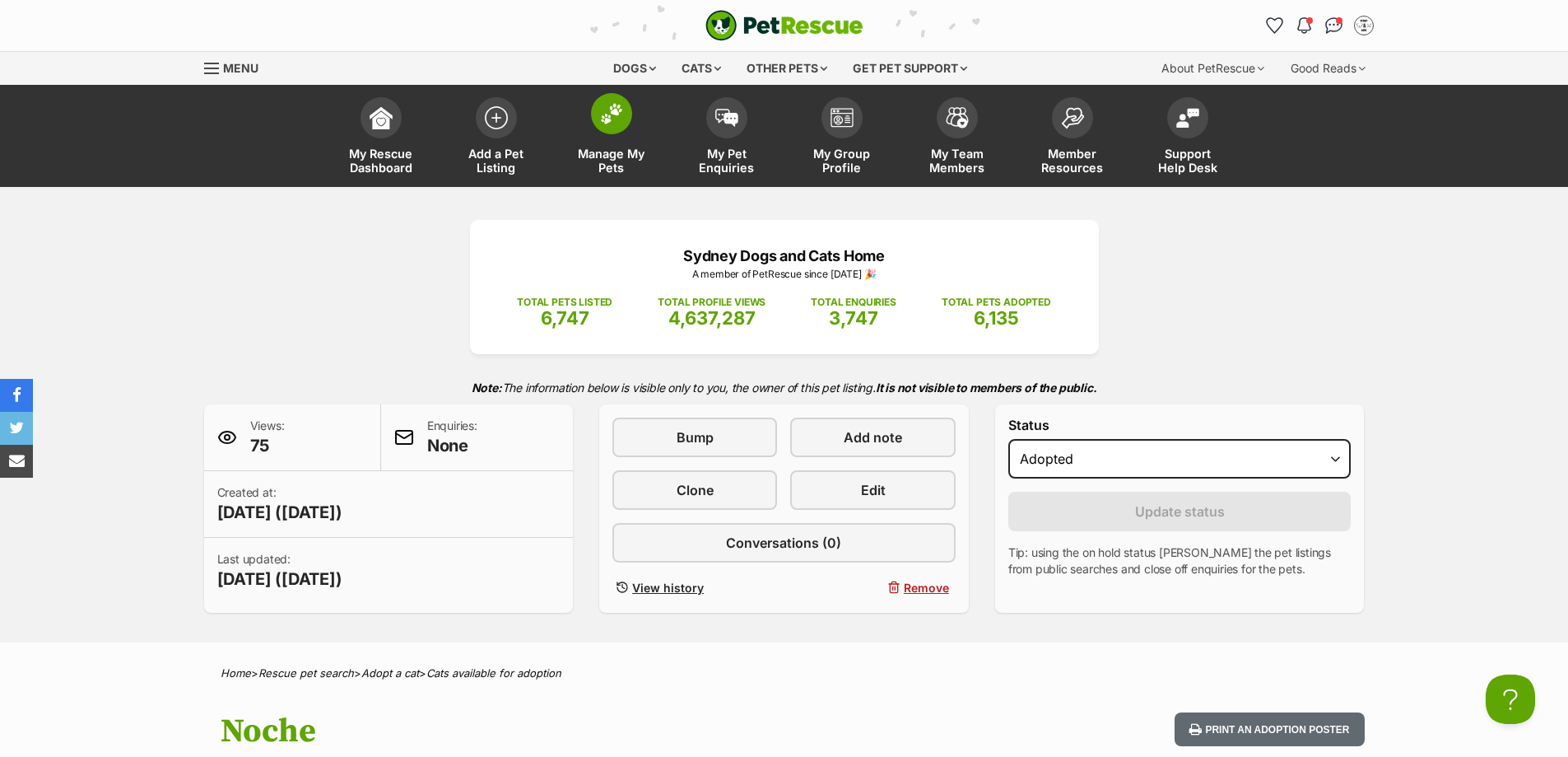
click at [605, 139] on link "Manage My Pets" at bounding box center [612, 137] width 116 height 98
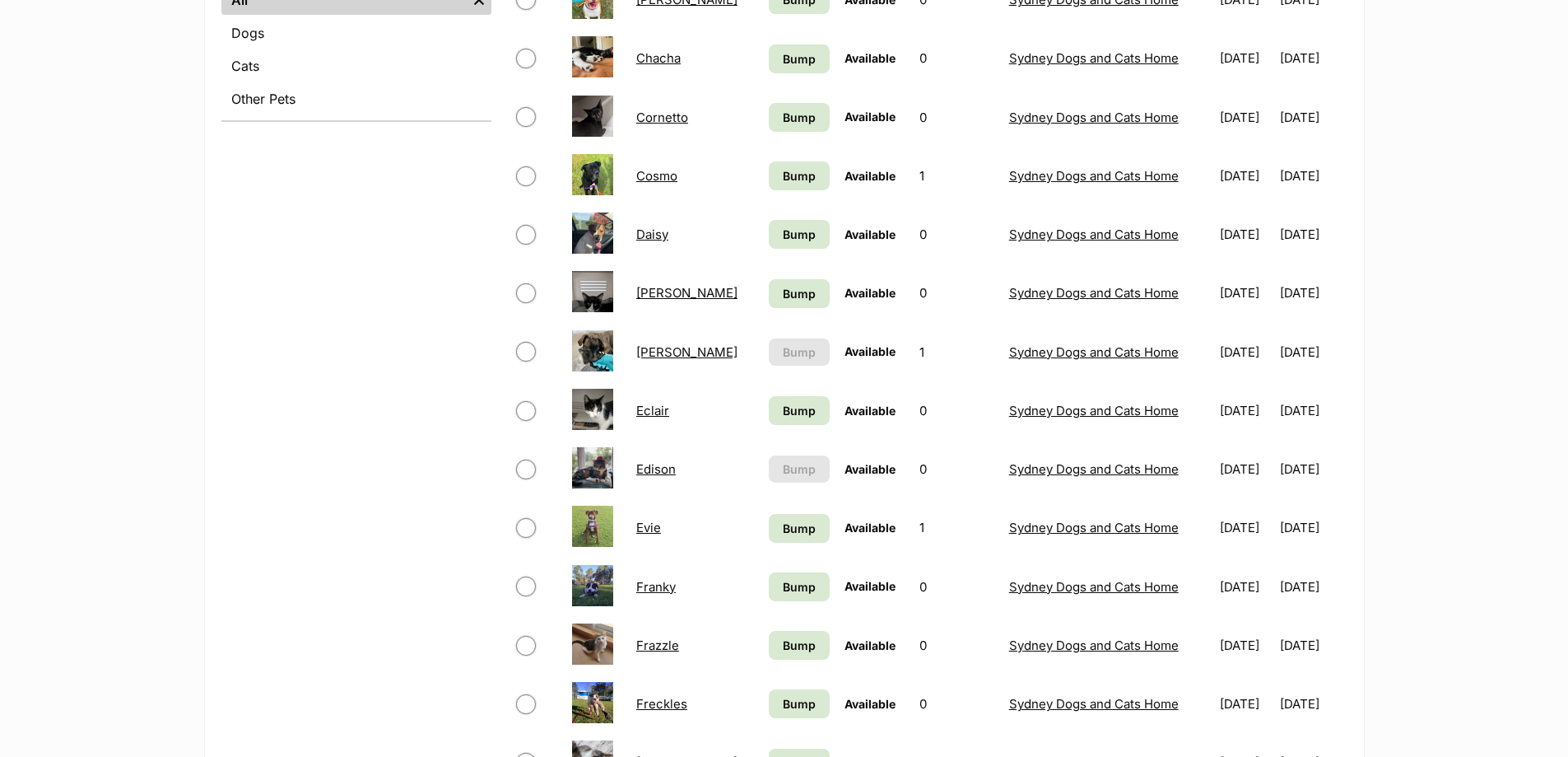
scroll to position [1070, 0]
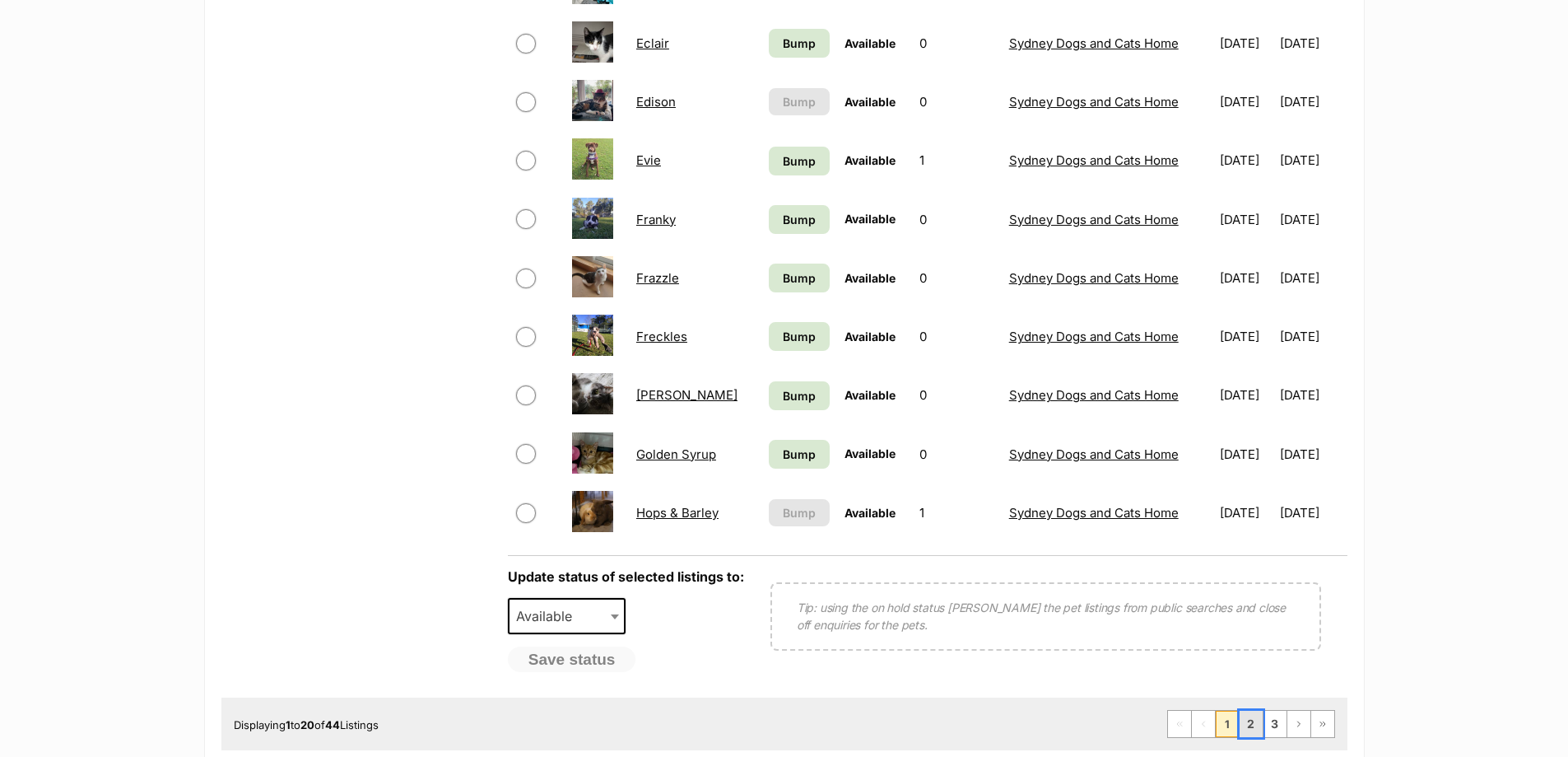
click at [1251, 724] on link "2" at bounding box center [1252, 724] width 23 height 26
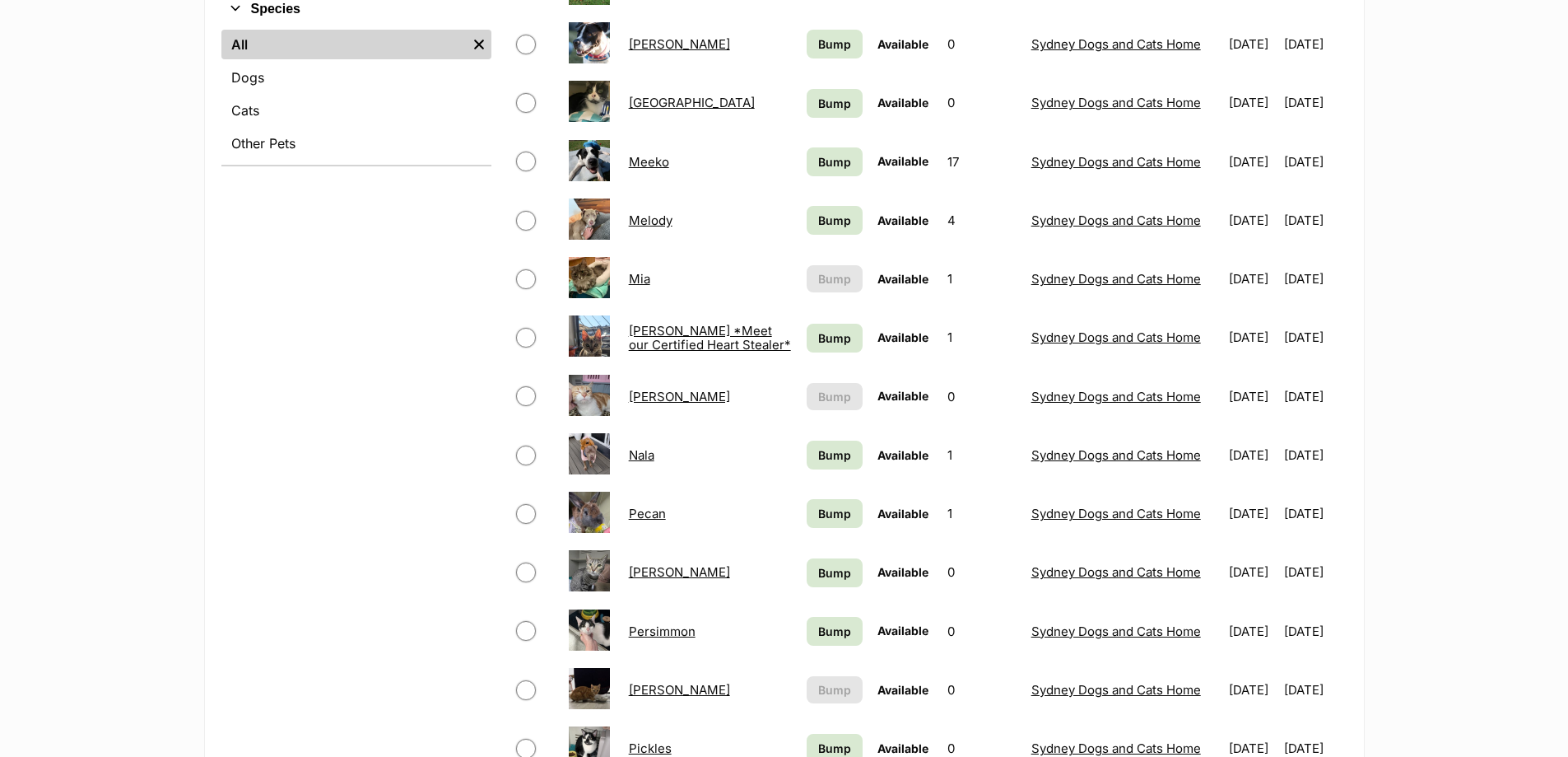
scroll to position [741, 0]
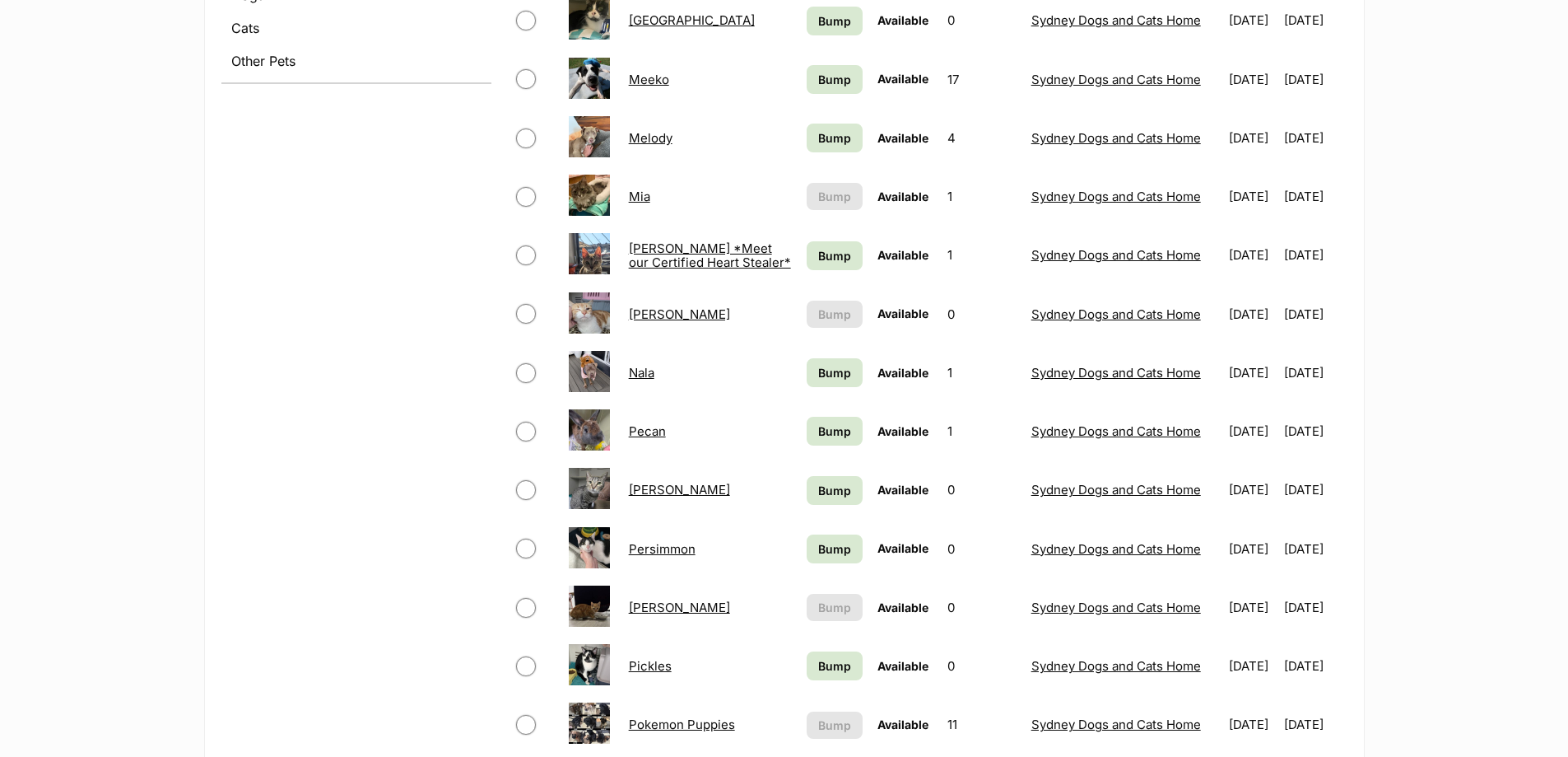
click at [670, 547] on link "Persimmon" at bounding box center [662, 548] width 67 height 16
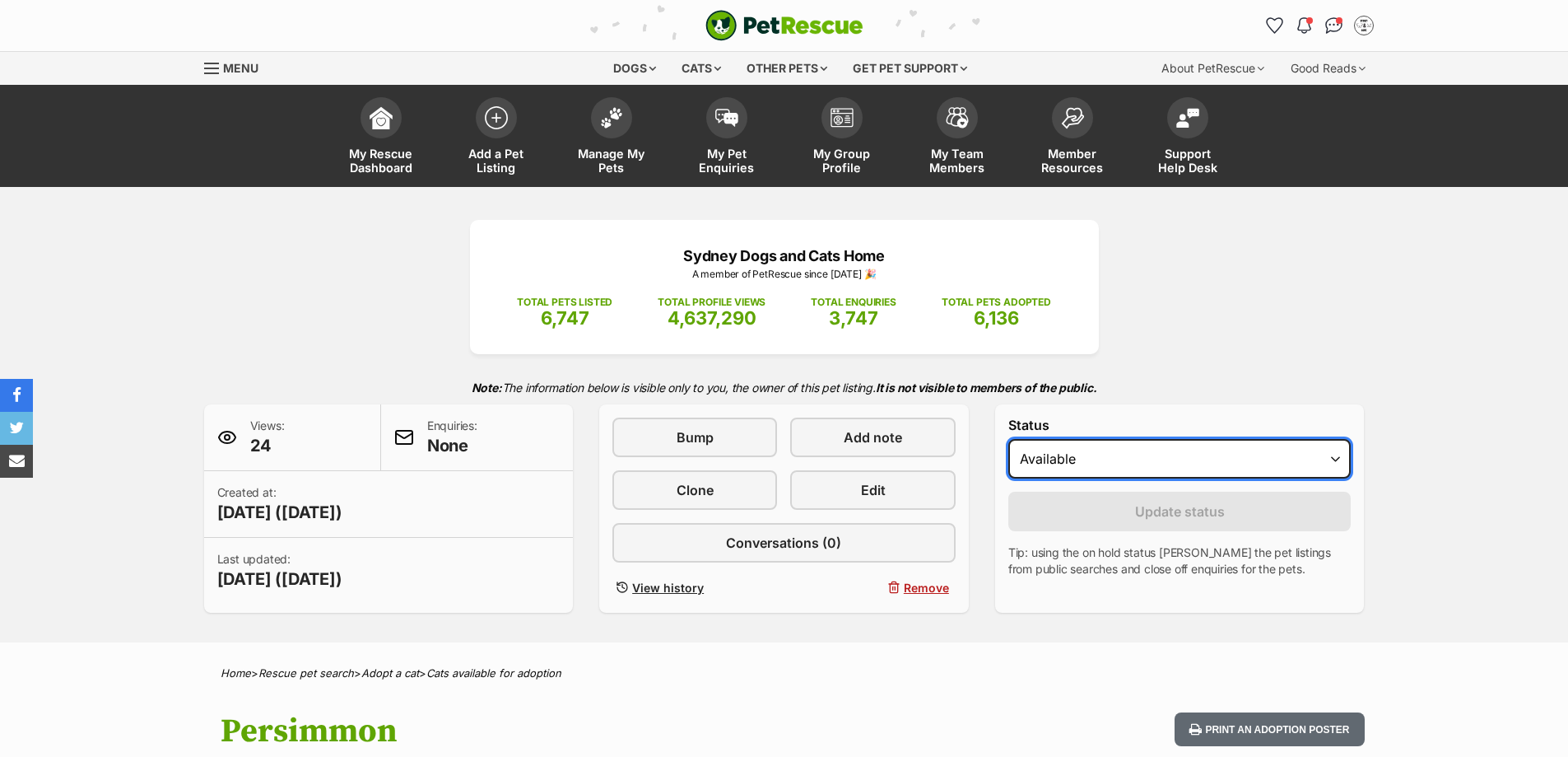
click at [1128, 450] on select "Draft Available On hold Adopted" at bounding box center [1180, 458] width 343 height 39
select select "rehomed"
click at [1009, 439] on select "Draft Available On hold Adopted" at bounding box center [1180, 458] width 343 height 39
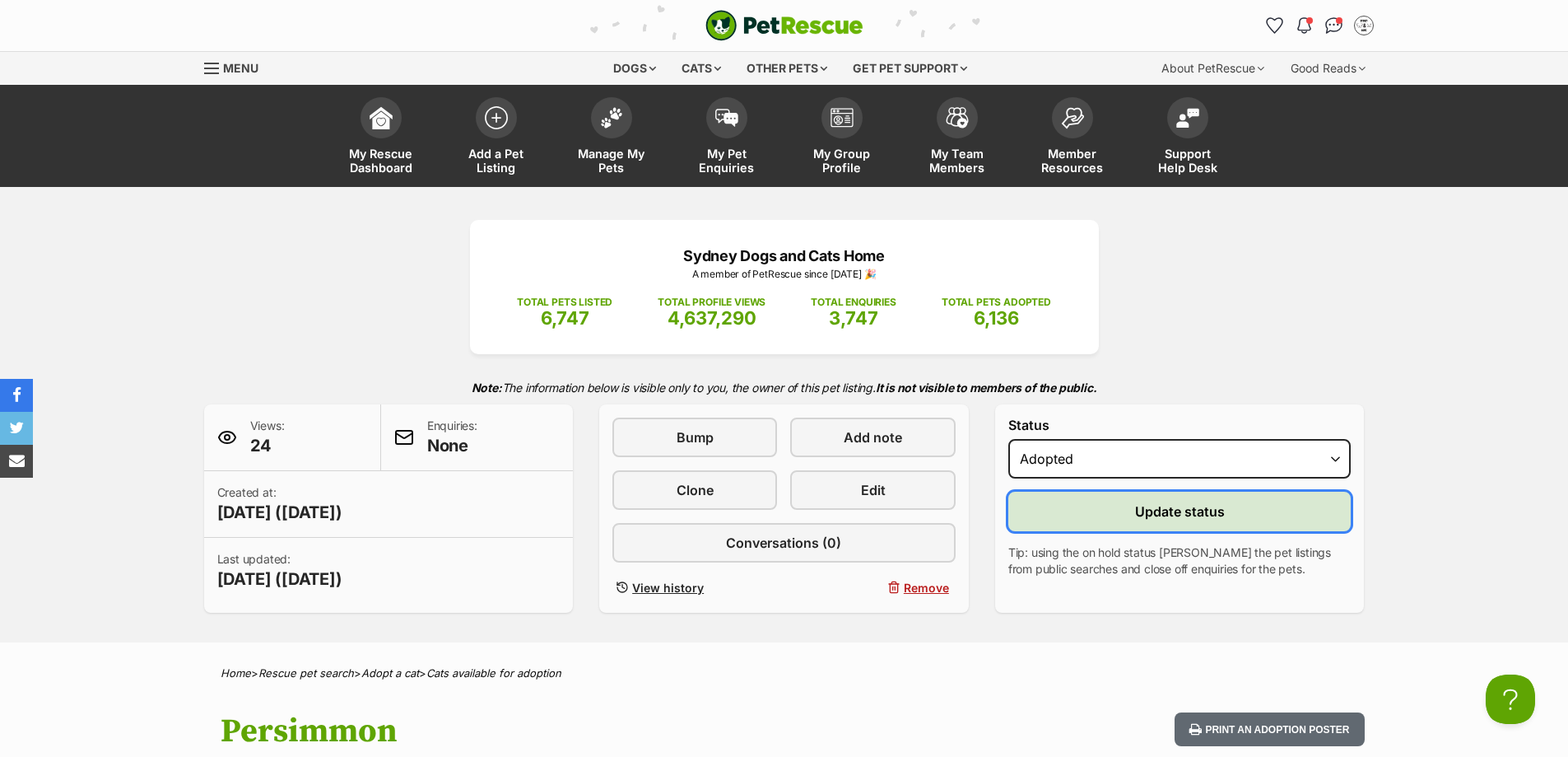
click at [1110, 499] on button "Update status" at bounding box center [1180, 511] width 343 height 39
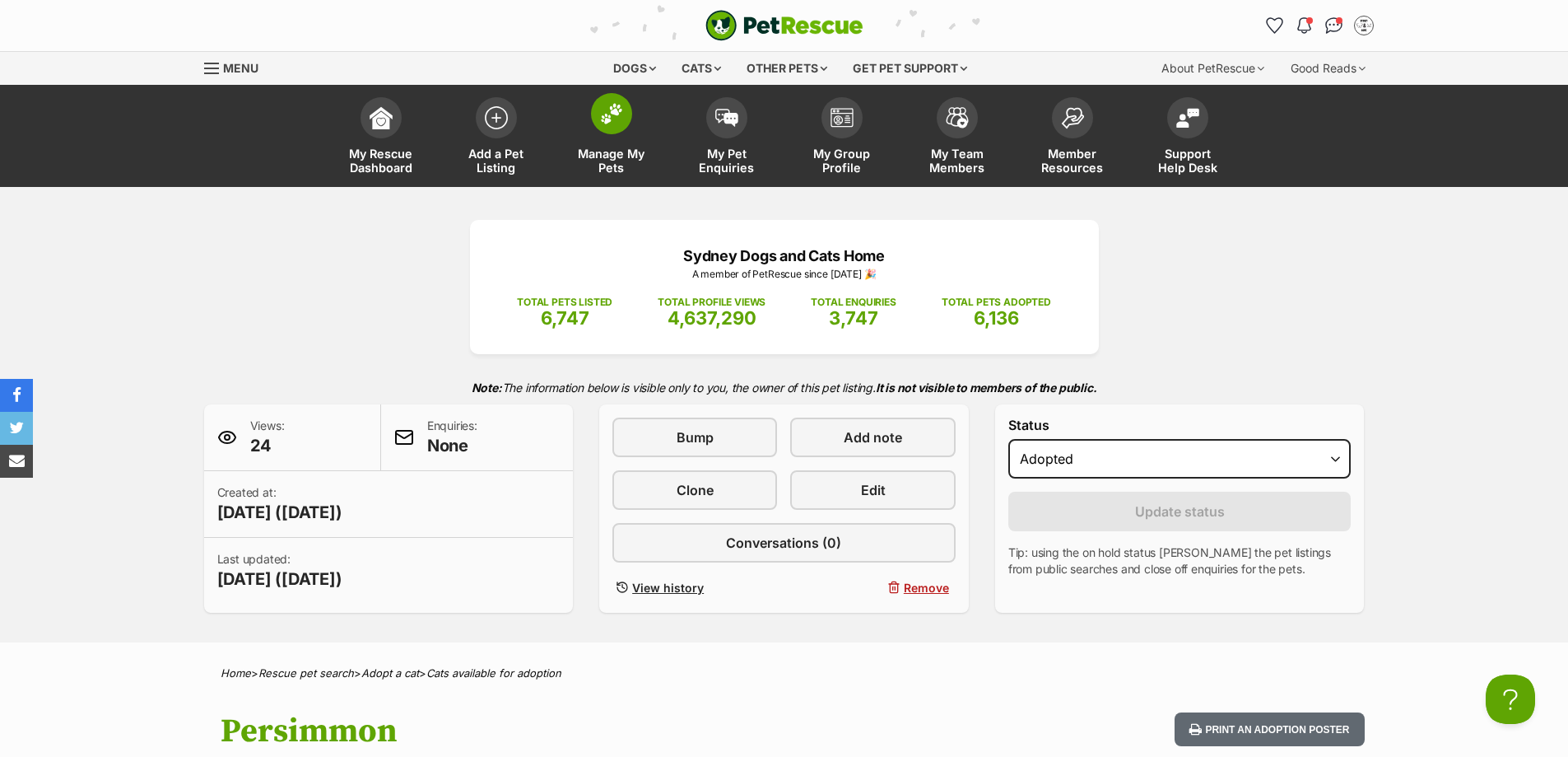
click at [615, 115] on img at bounding box center [612, 114] width 23 height 22
click at [609, 121] on img at bounding box center [612, 114] width 23 height 22
click at [613, 157] on span "Manage My Pets" at bounding box center [611, 160] width 74 height 28
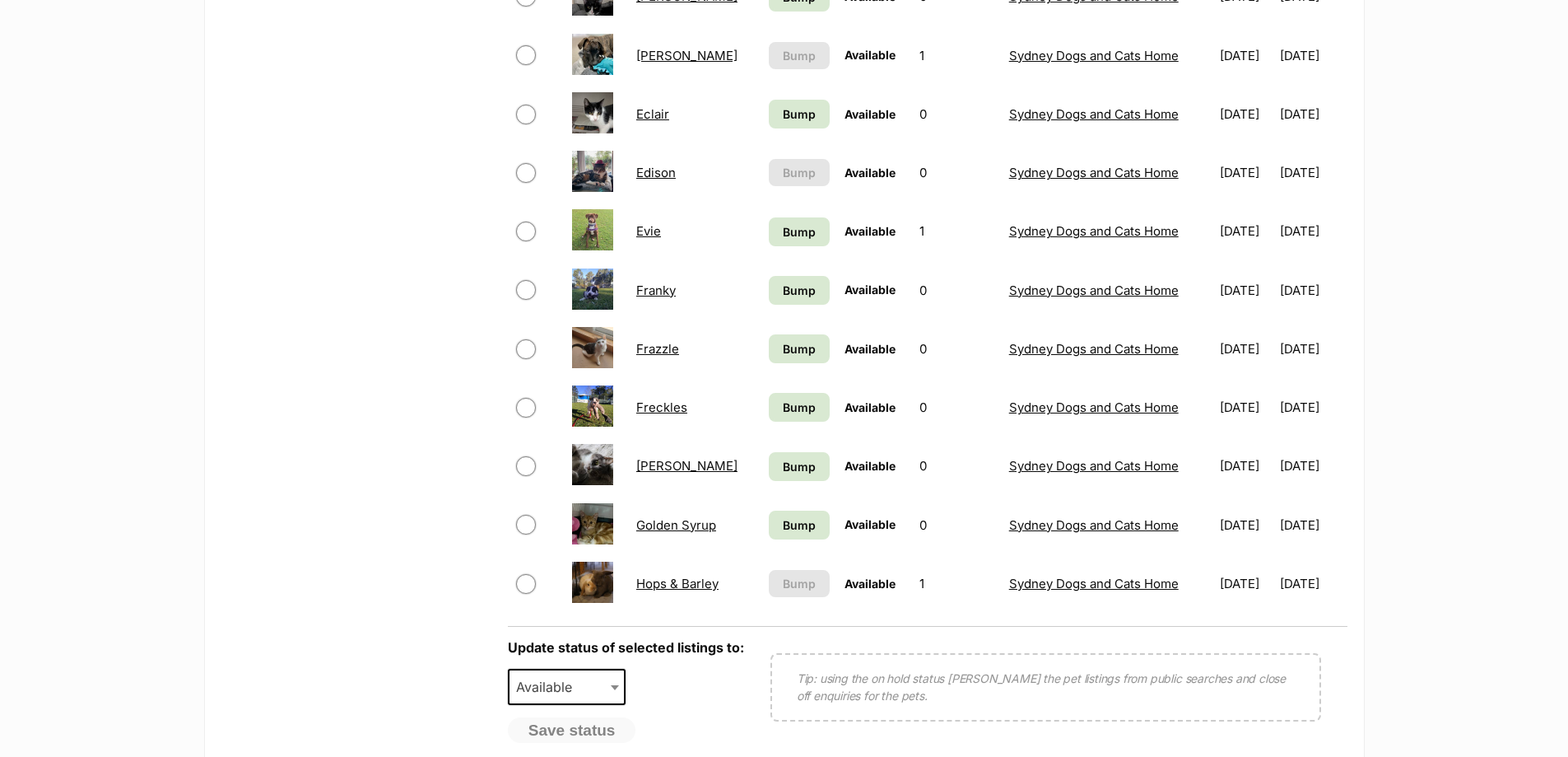
scroll to position [1153, 0]
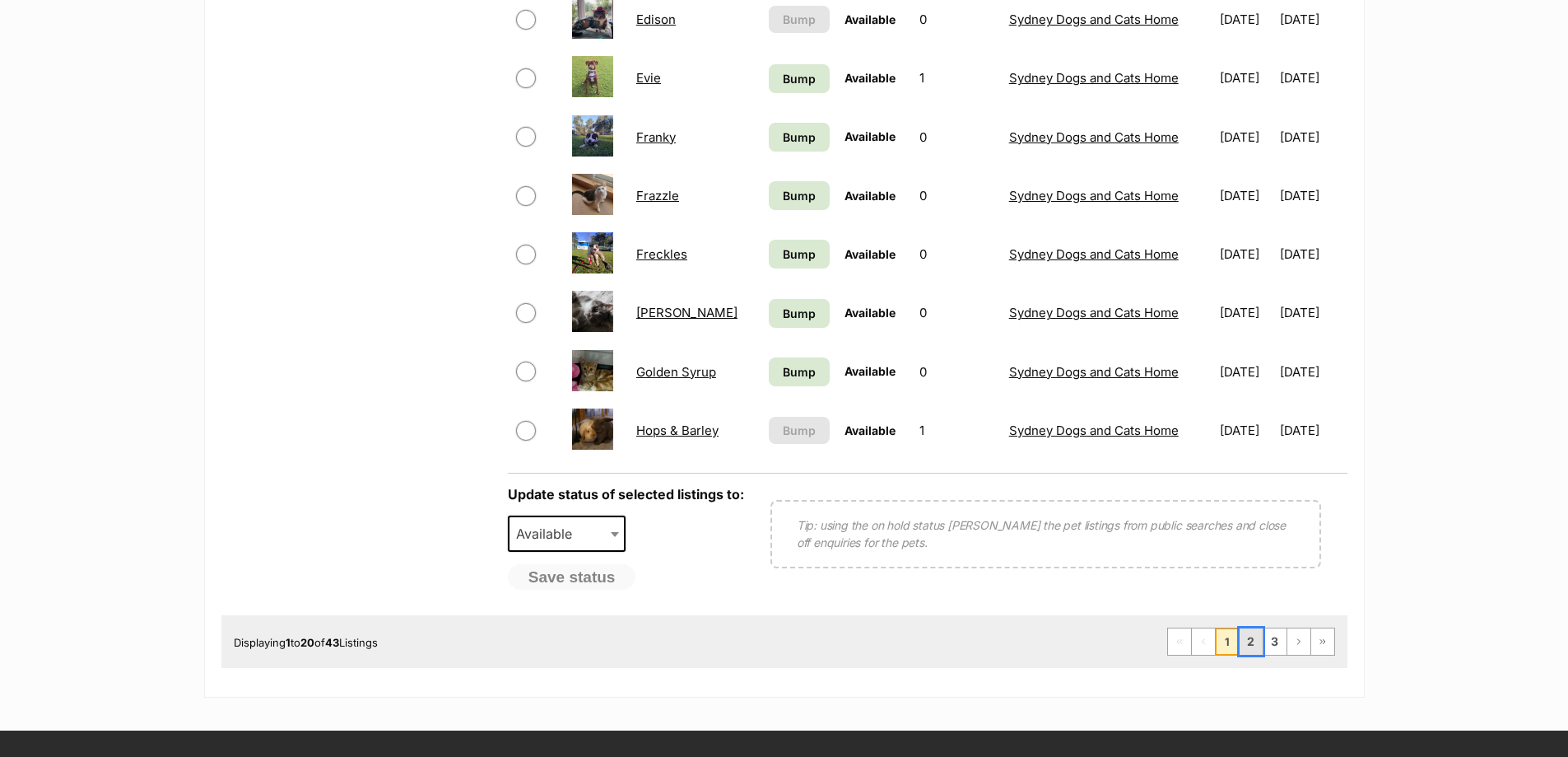
click at [1256, 637] on link "2" at bounding box center [1252, 641] width 23 height 26
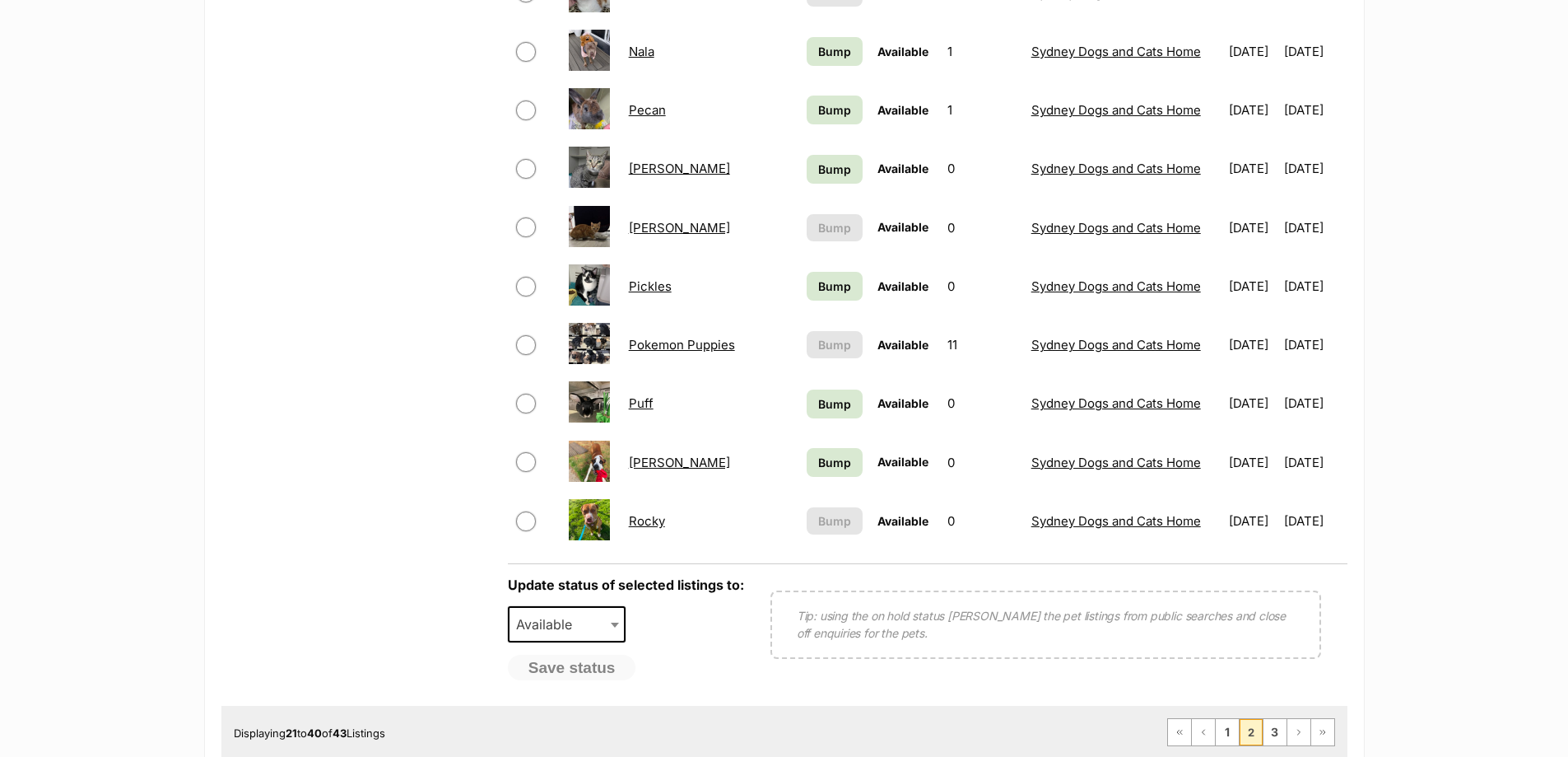
scroll to position [1070, 0]
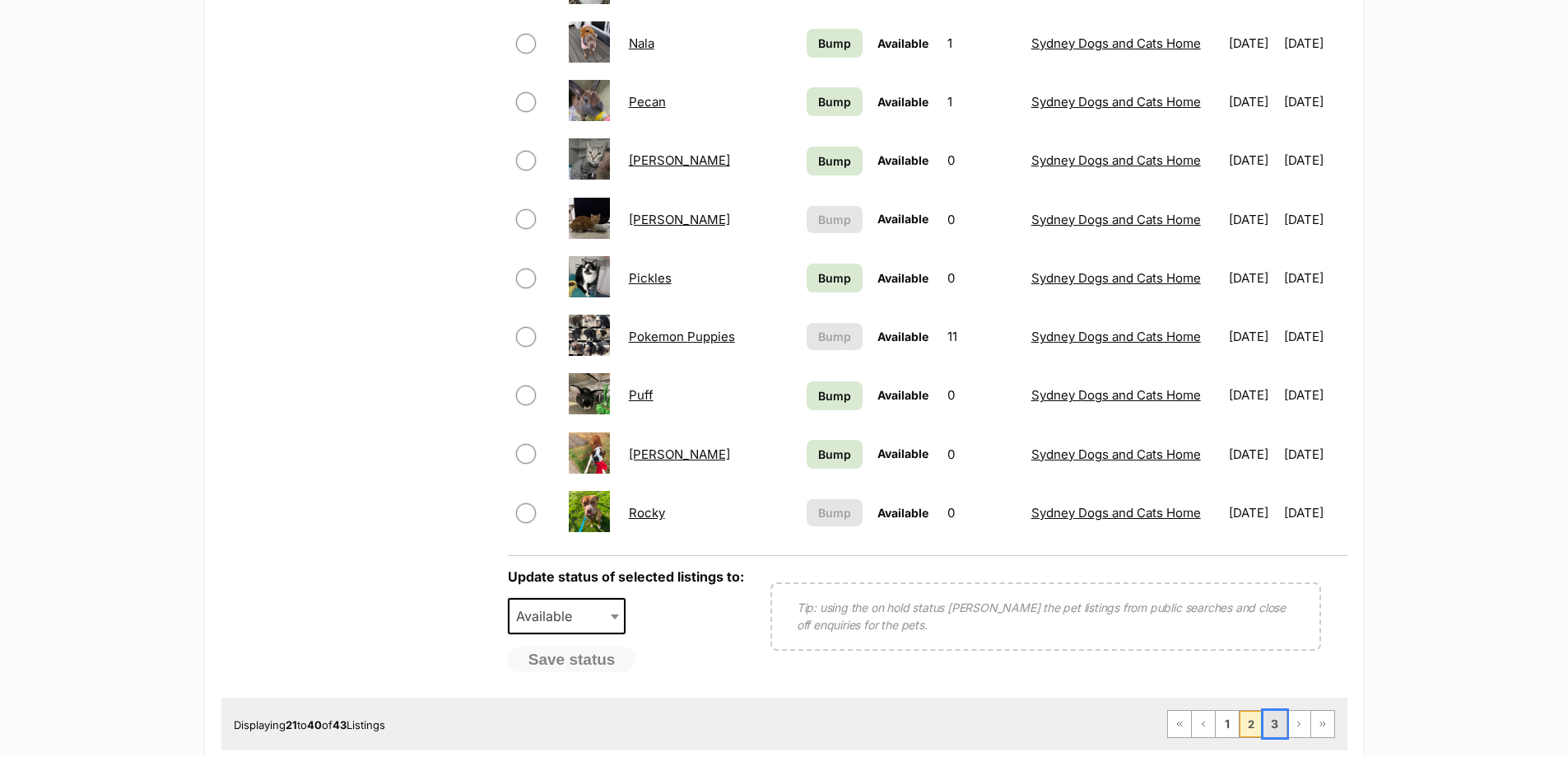
click at [1274, 725] on link "3" at bounding box center [1275, 724] width 23 height 26
